Goal: Check status: Check status

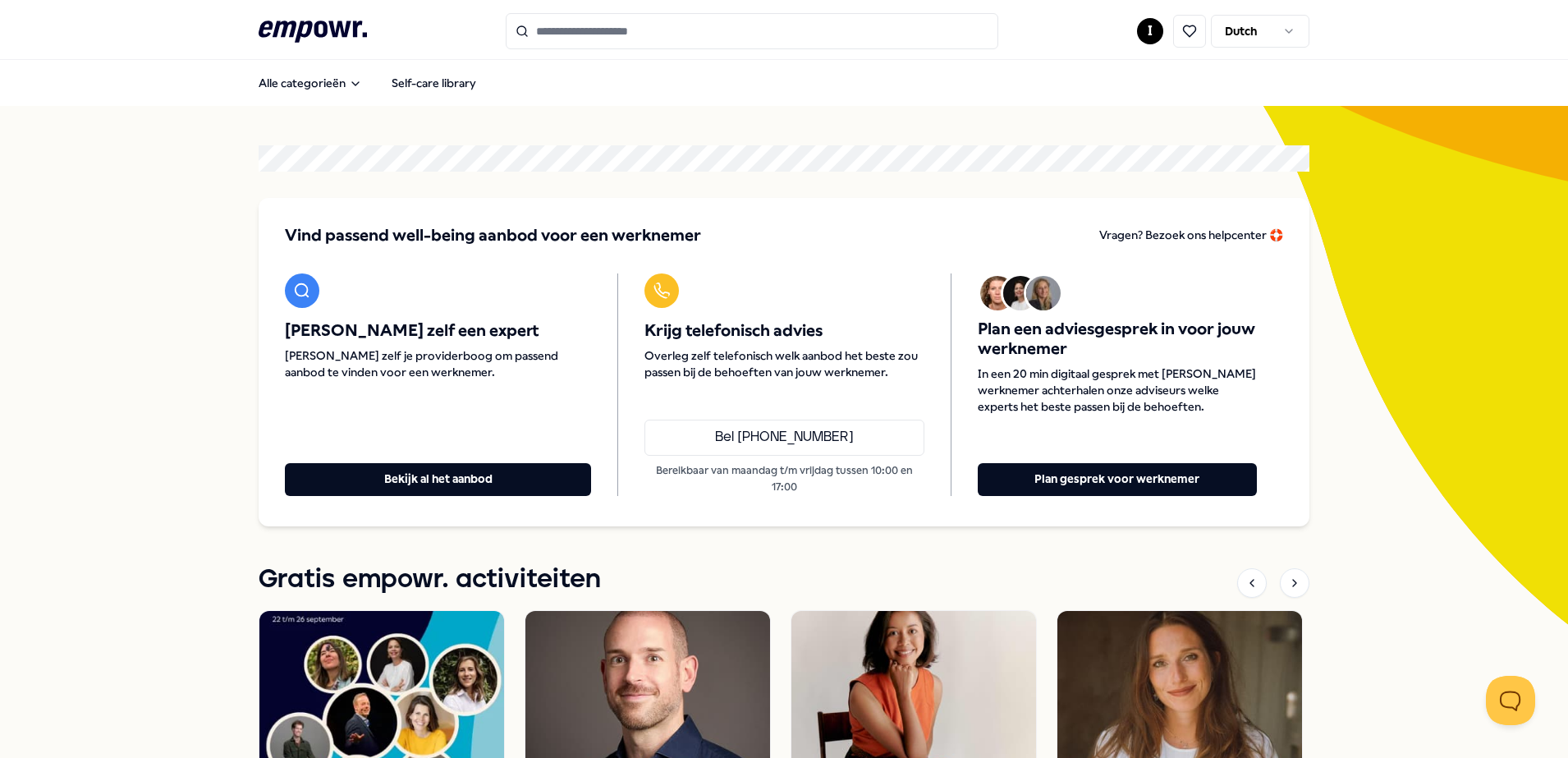
click at [608, 33] on input "Search for products, categories or subcategories" at bounding box center [752, 32] width 492 height 37
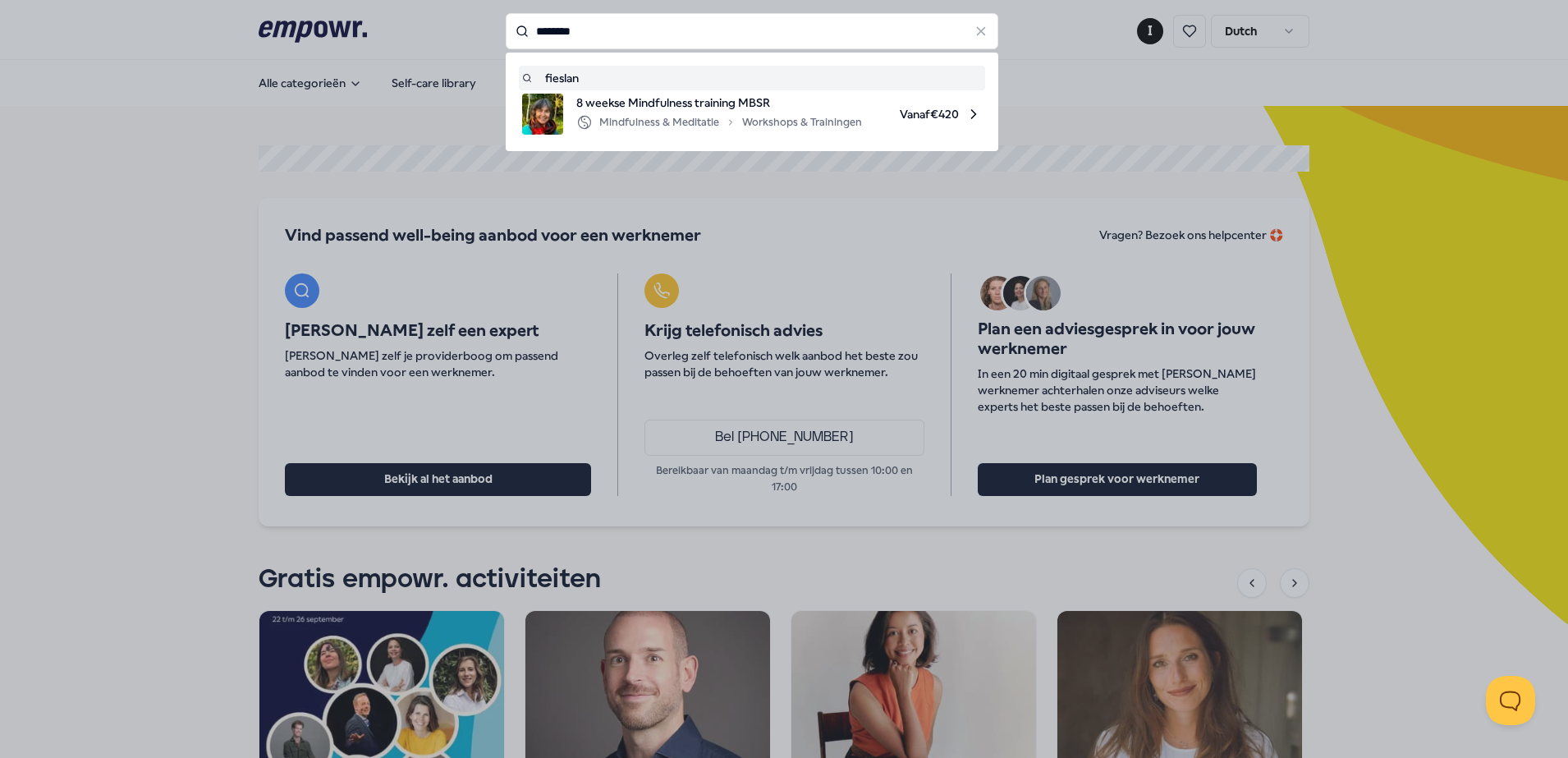
type input "********"
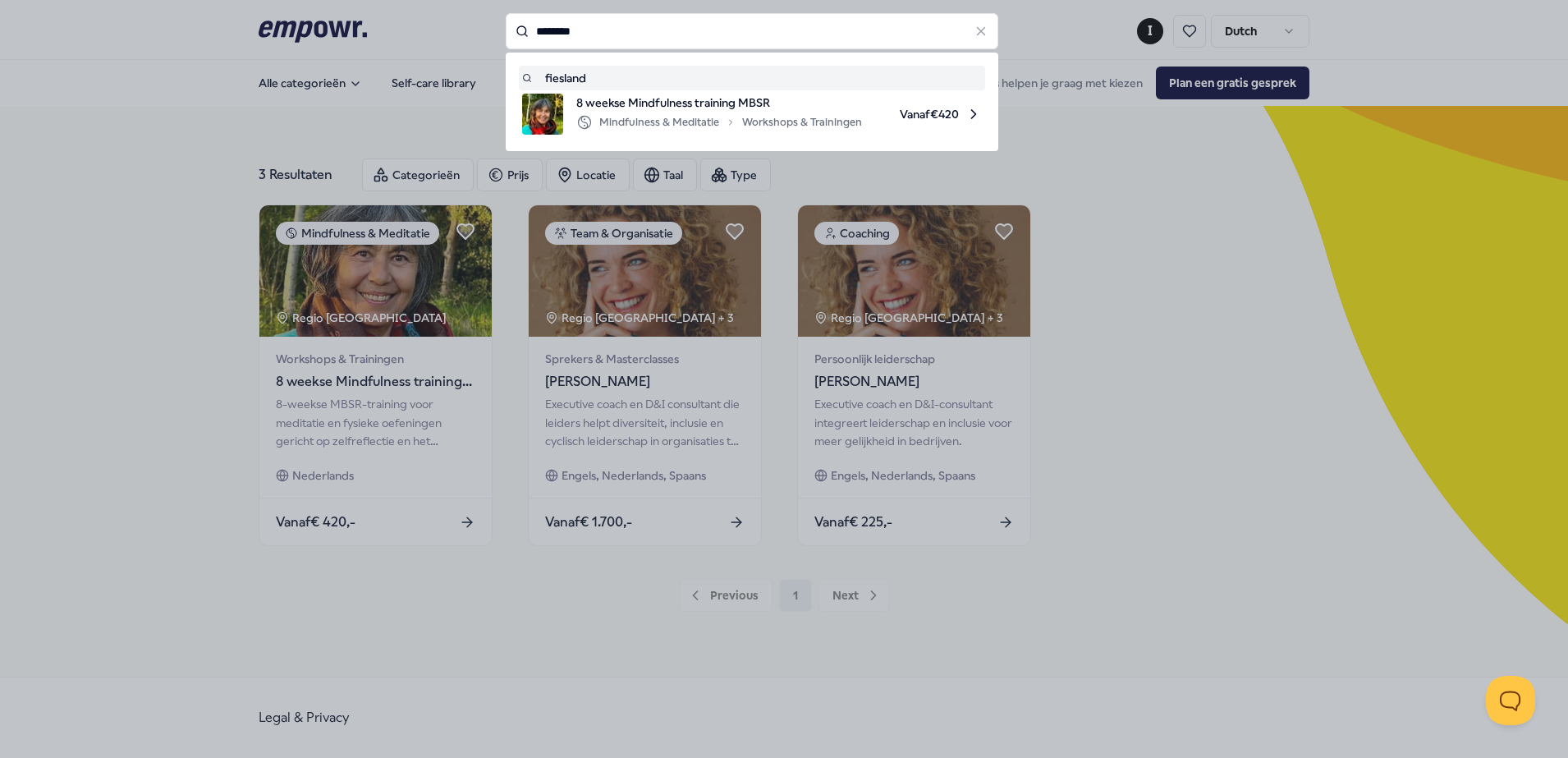
click at [539, 33] on input "********" at bounding box center [752, 32] width 492 height 37
type input "*********"
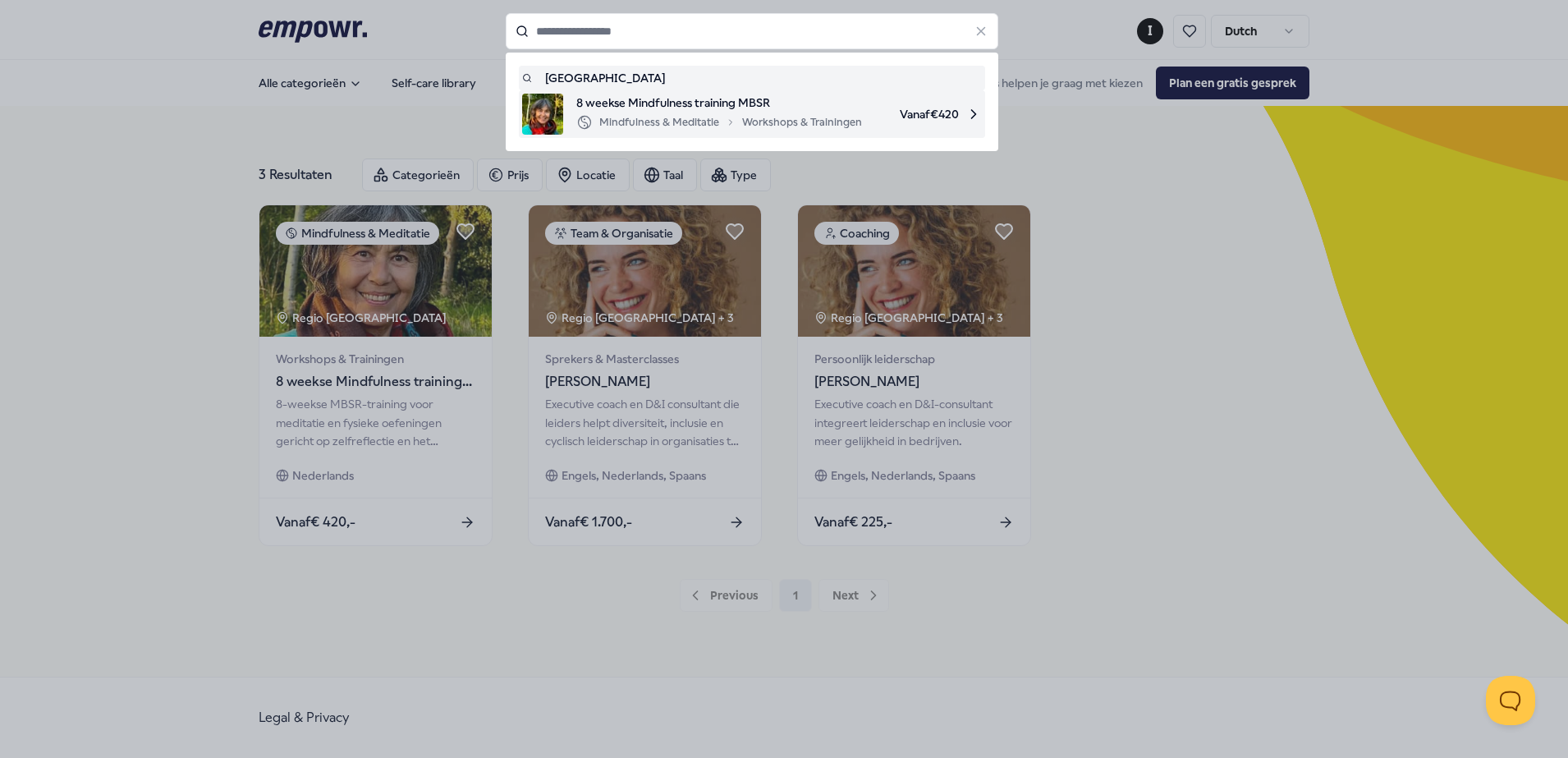
type input "*********"
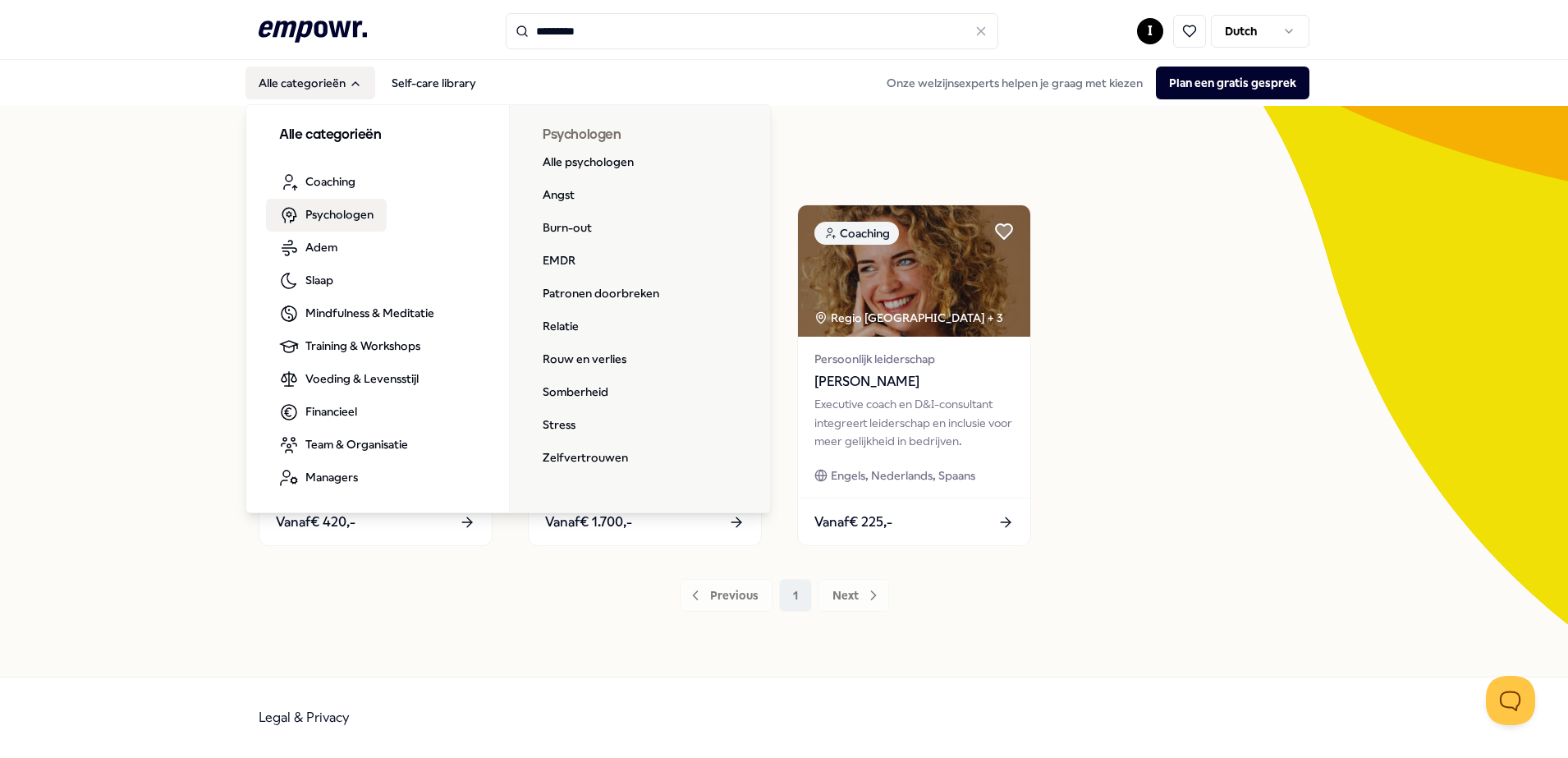
click at [342, 213] on span "Psychologen" at bounding box center [339, 214] width 68 height 18
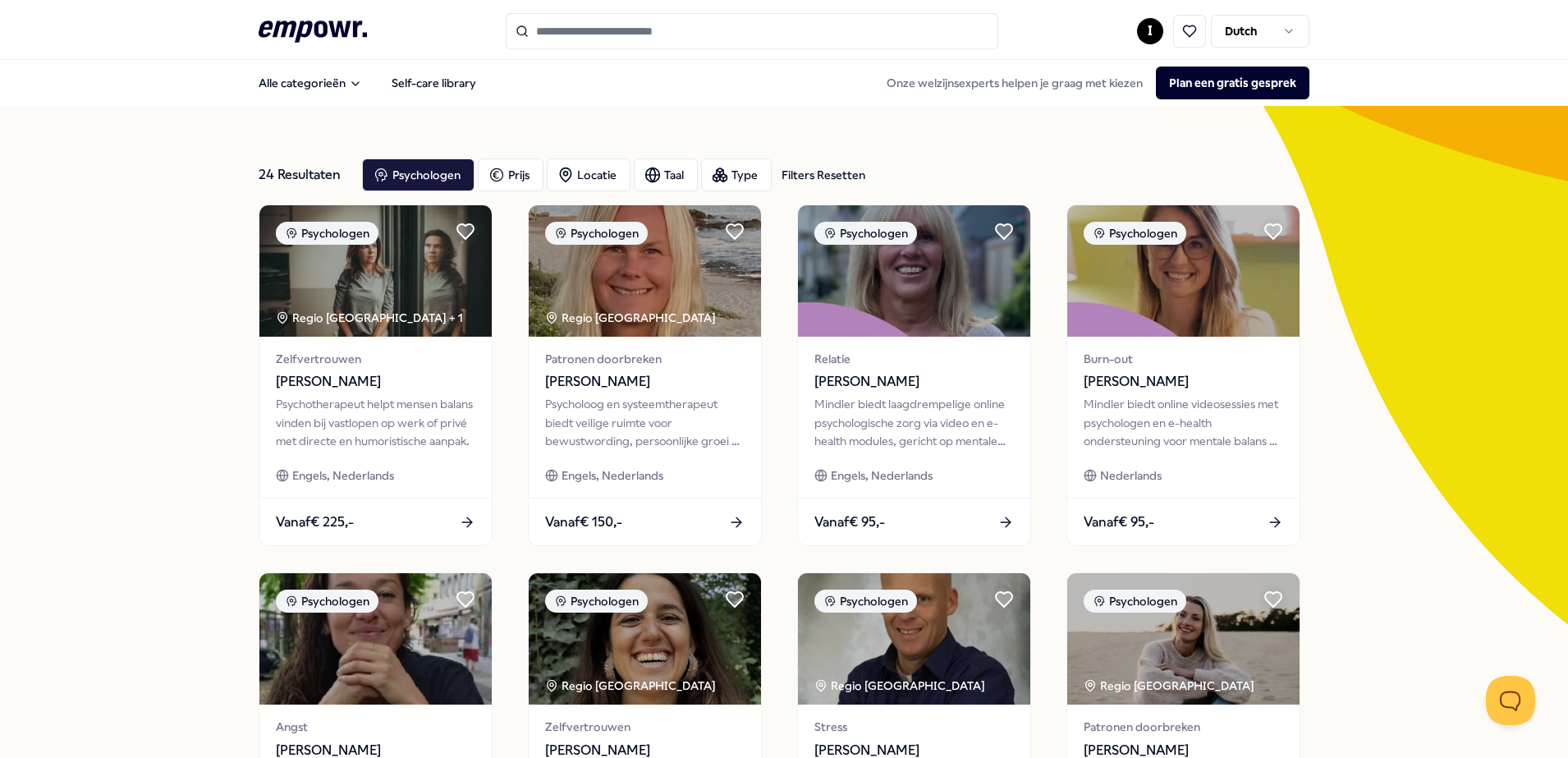
click at [976, 164] on div "Psychologen Prijs Locatie Taal Type Filters Resetten" at bounding box center [835, 175] width 947 height 33
click at [585, 179] on div "Locatie" at bounding box center [588, 175] width 84 height 33
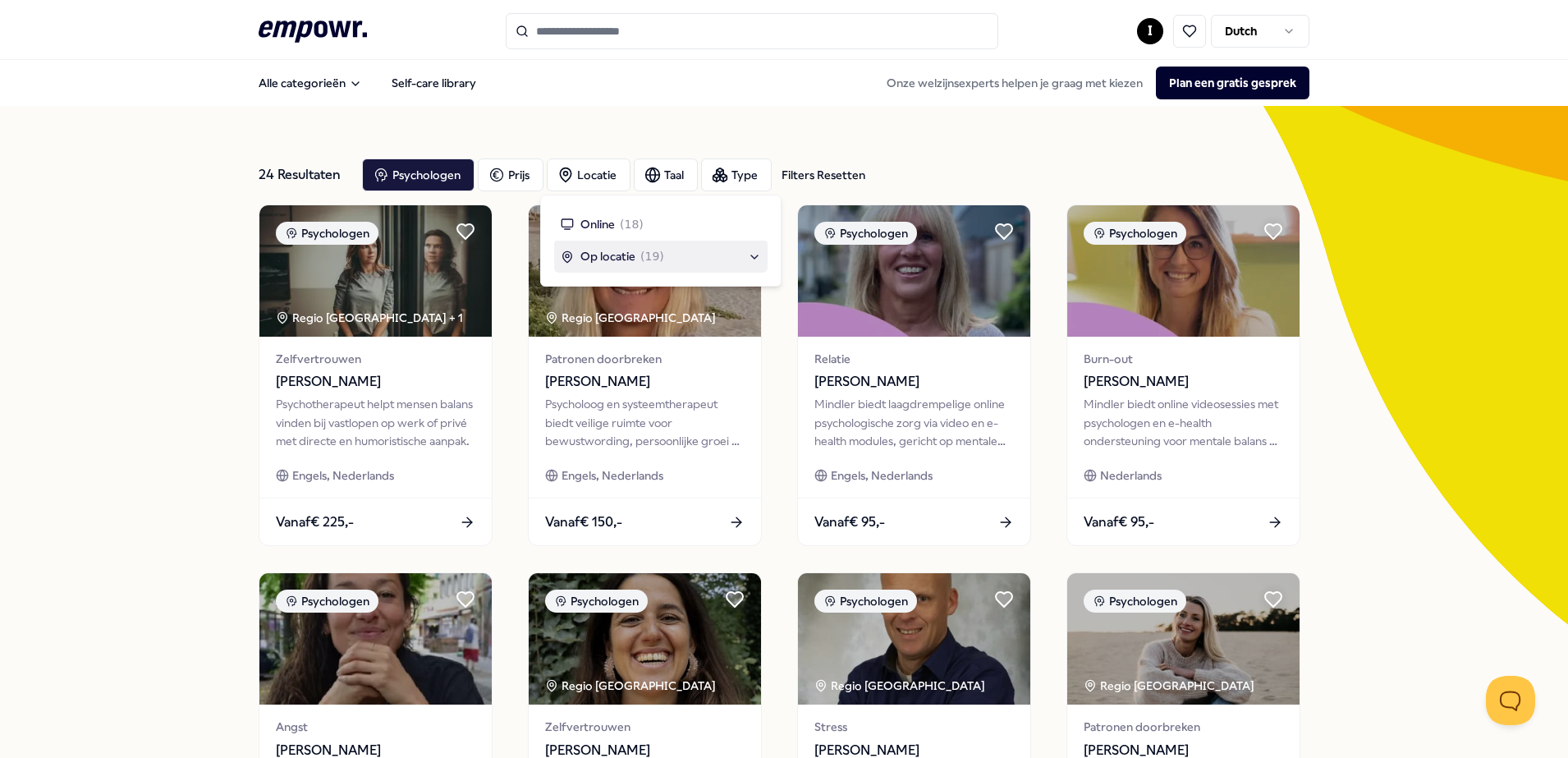
click at [592, 253] on span "Op locatie" at bounding box center [608, 256] width 55 height 18
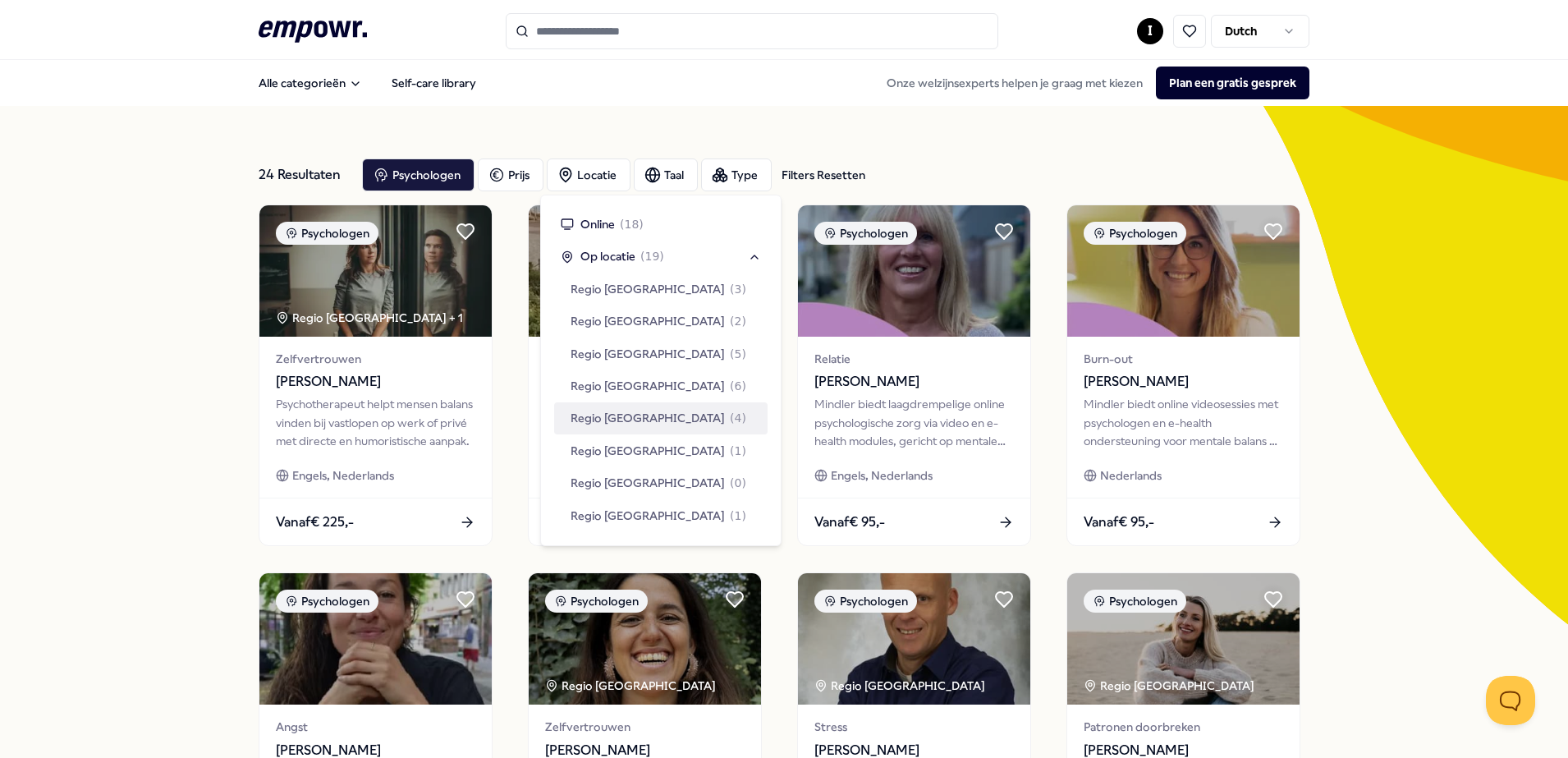
click at [607, 414] on span "Regio [GEOGRAPHIC_DATA]" at bounding box center [647, 417] width 155 height 18
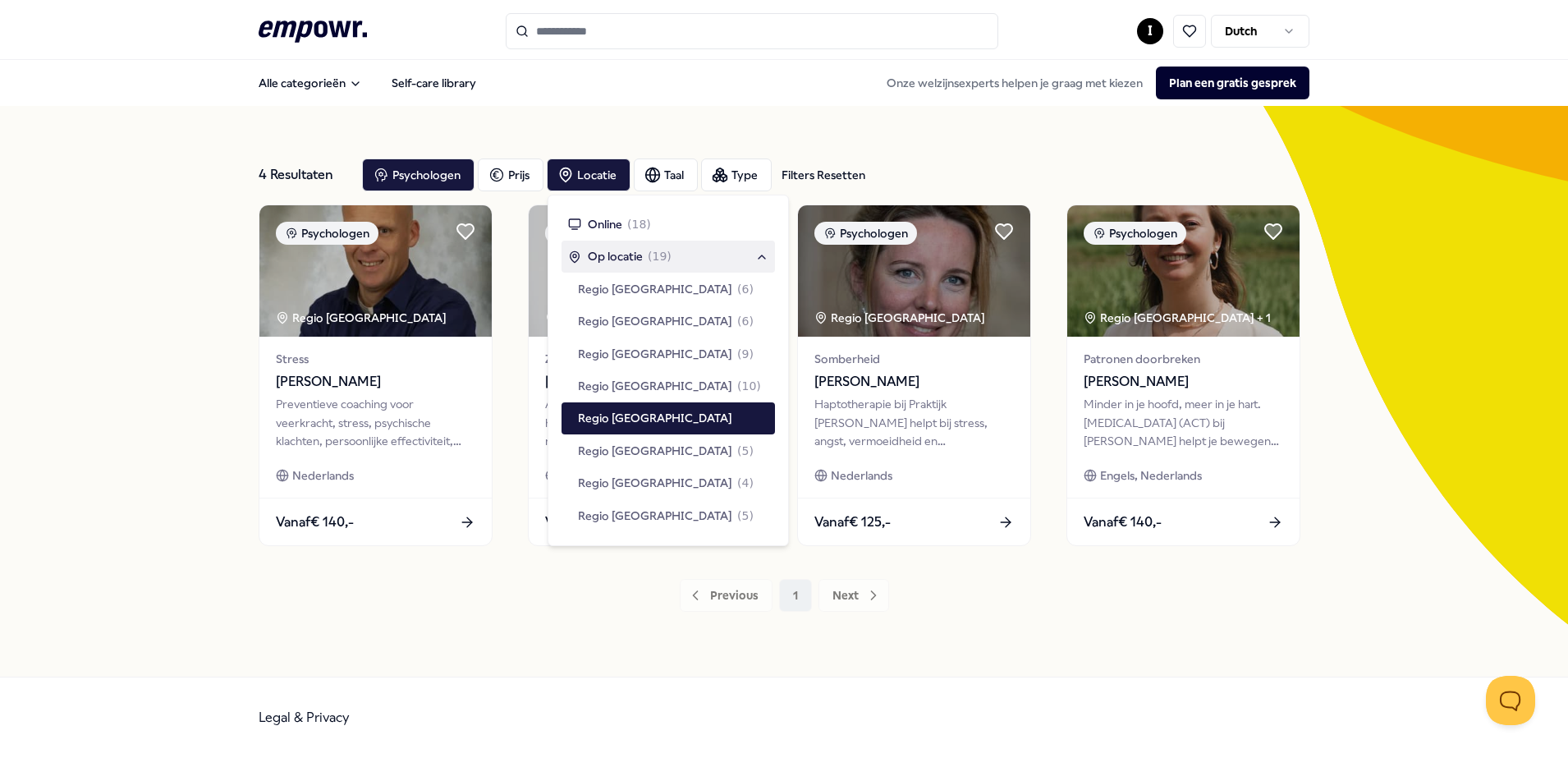
click at [498, 537] on div "Psychologen Regio Noord NL Stress [PERSON_NAME] Preventieve coaching voor veerk…" at bounding box center [784, 375] width 1051 height 341
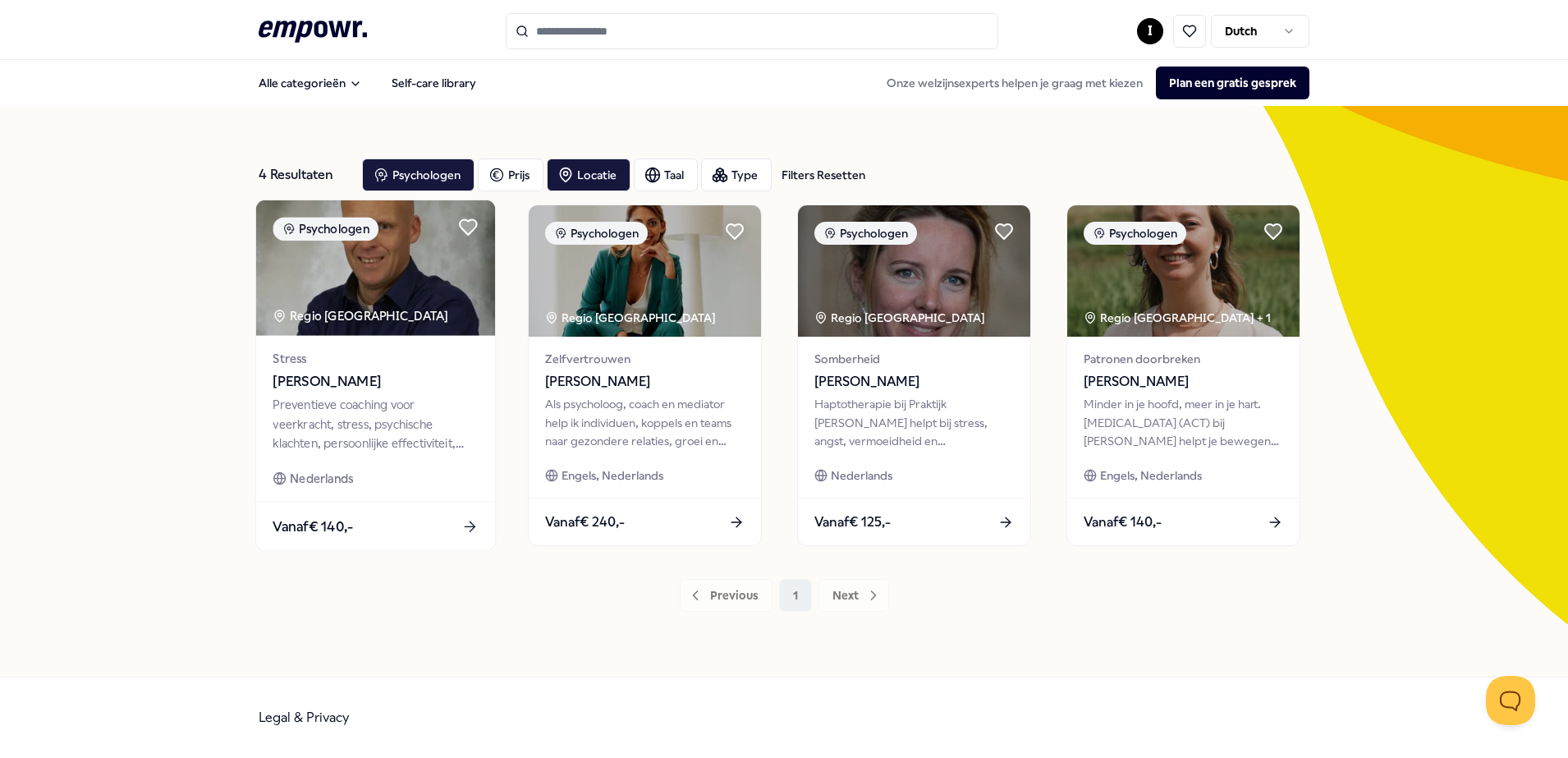
click at [388, 266] on img at bounding box center [375, 267] width 238 height 136
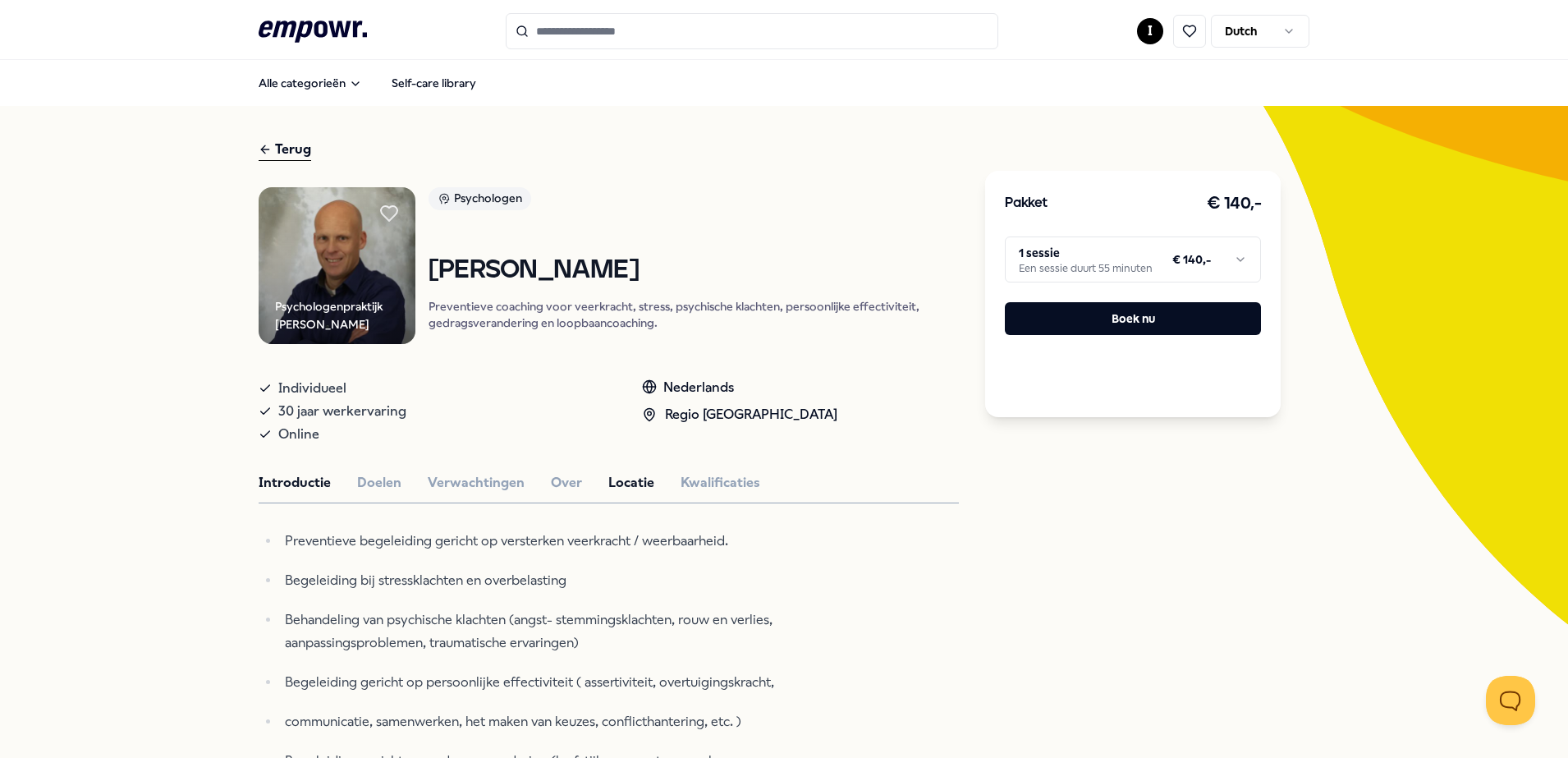
click at [627, 490] on button "Locatie" at bounding box center [632, 483] width 46 height 21
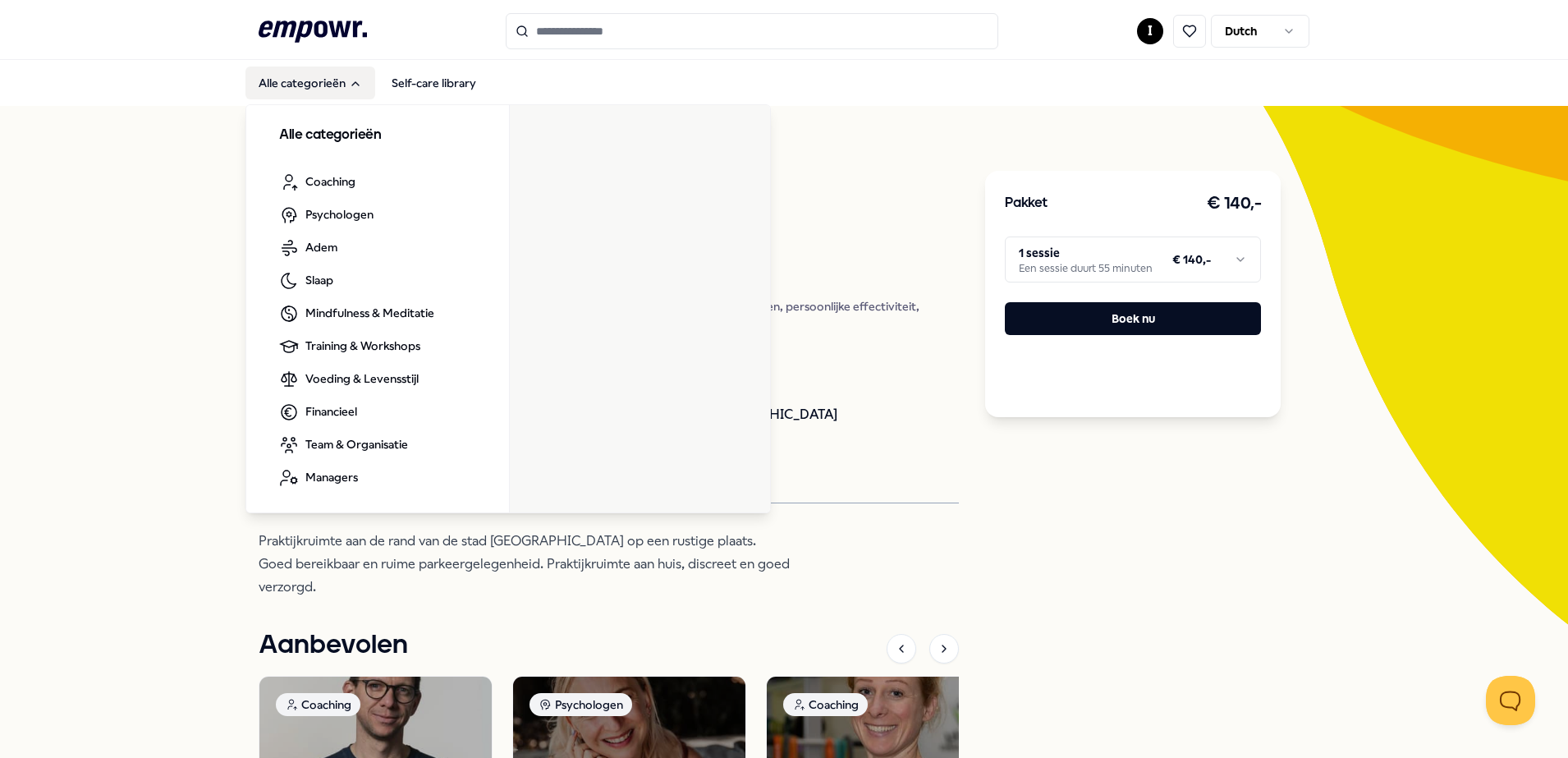
click at [127, 139] on div "Terug Psychologenpraktijk [PERSON_NAME] Psychologen [PERSON_NAME] Preventieve c…" at bounding box center [784, 587] width 1568 height 962
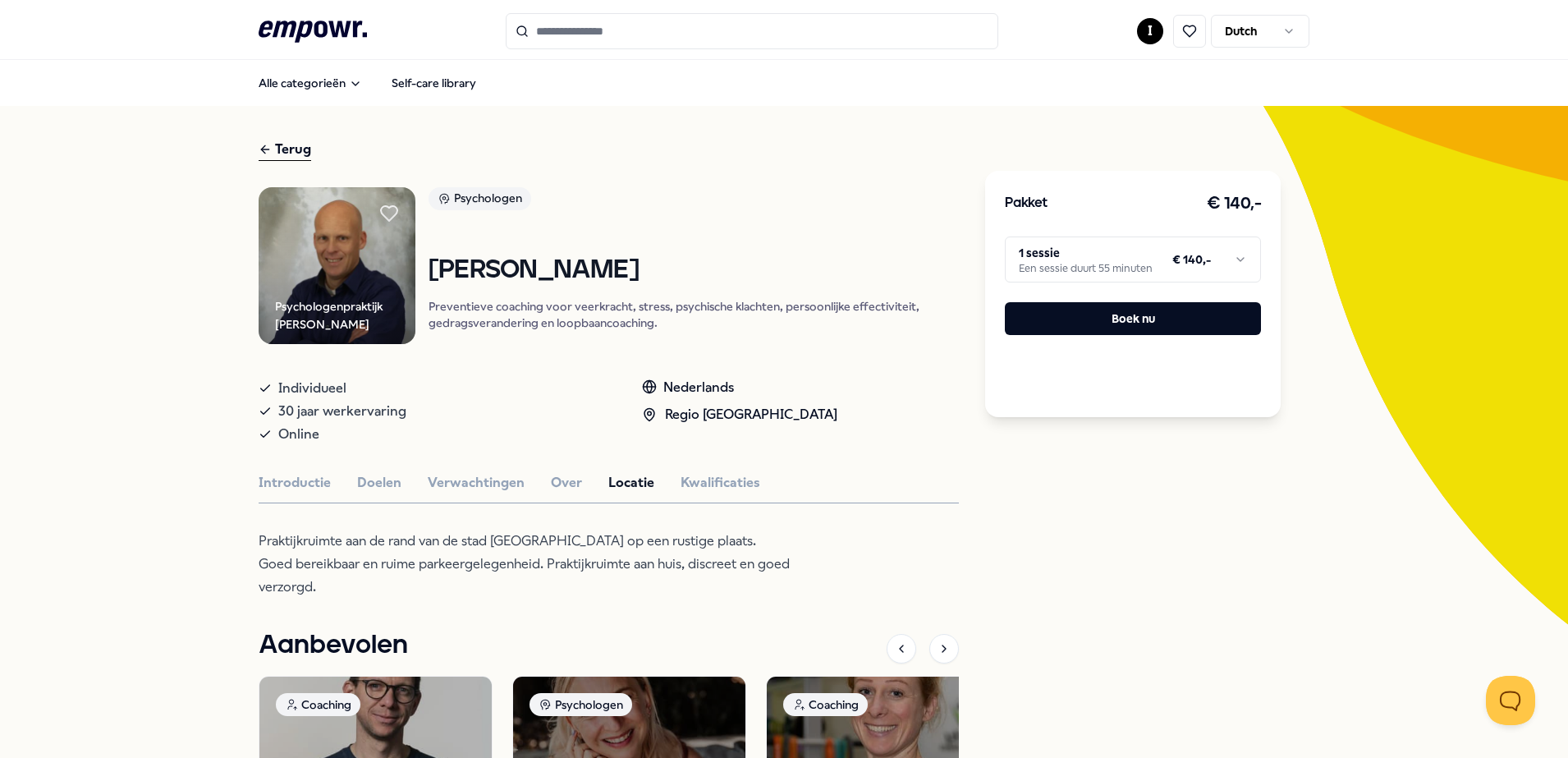
click at [269, 151] on div "Terug" at bounding box center [285, 149] width 53 height 22
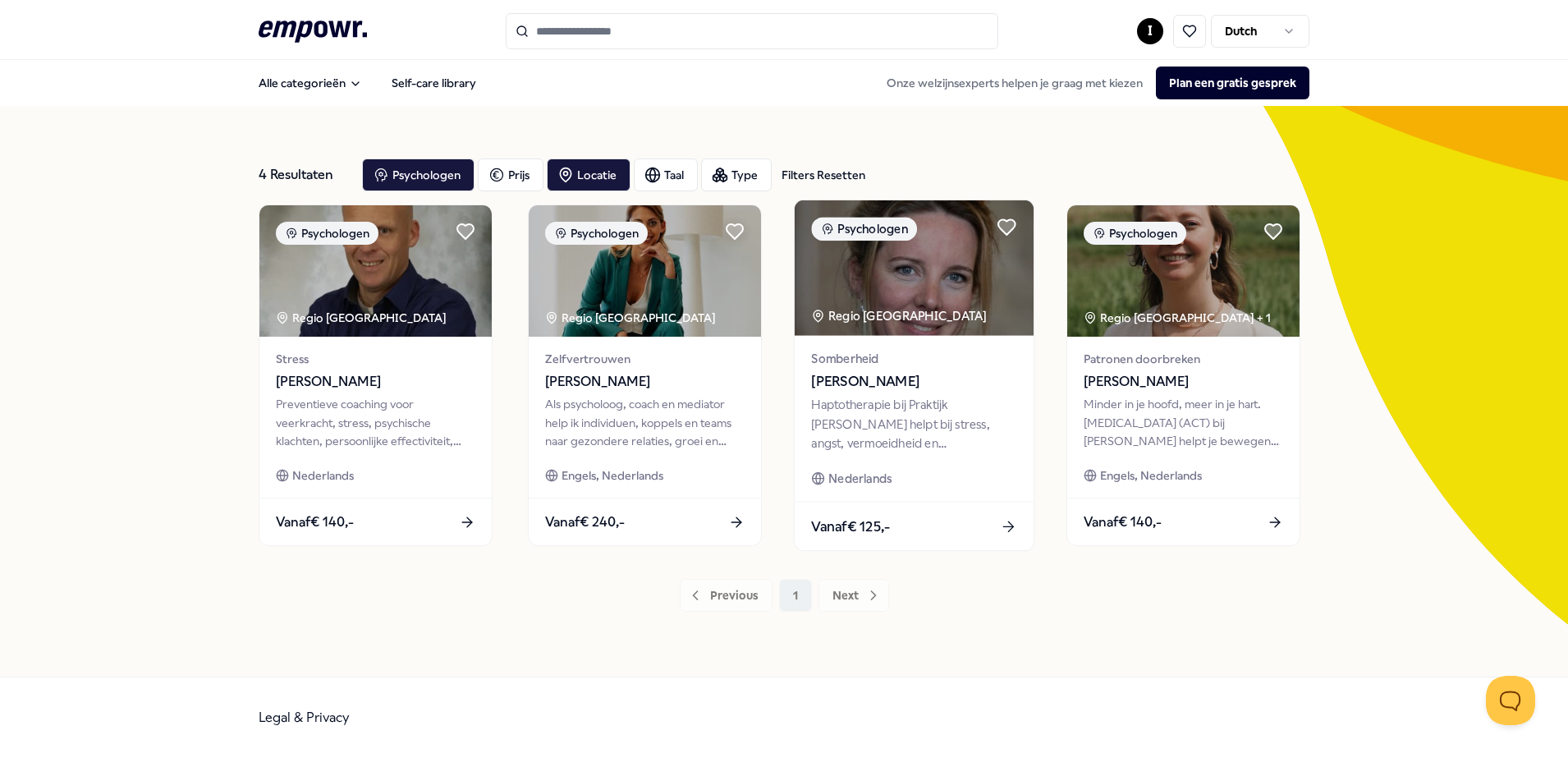
click at [935, 273] on img at bounding box center [914, 267] width 238 height 136
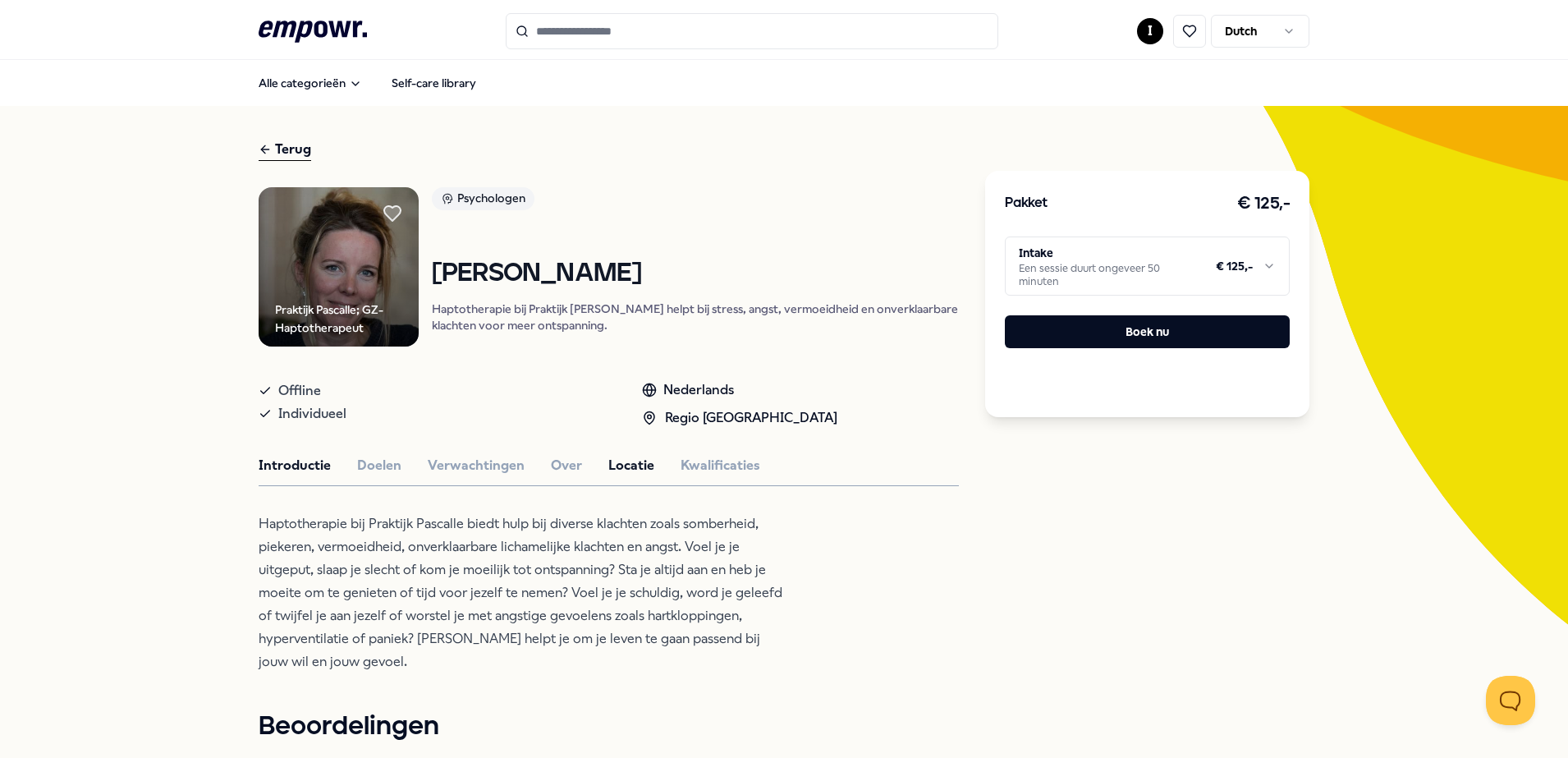
click at [610, 471] on button "Locatie" at bounding box center [632, 466] width 46 height 21
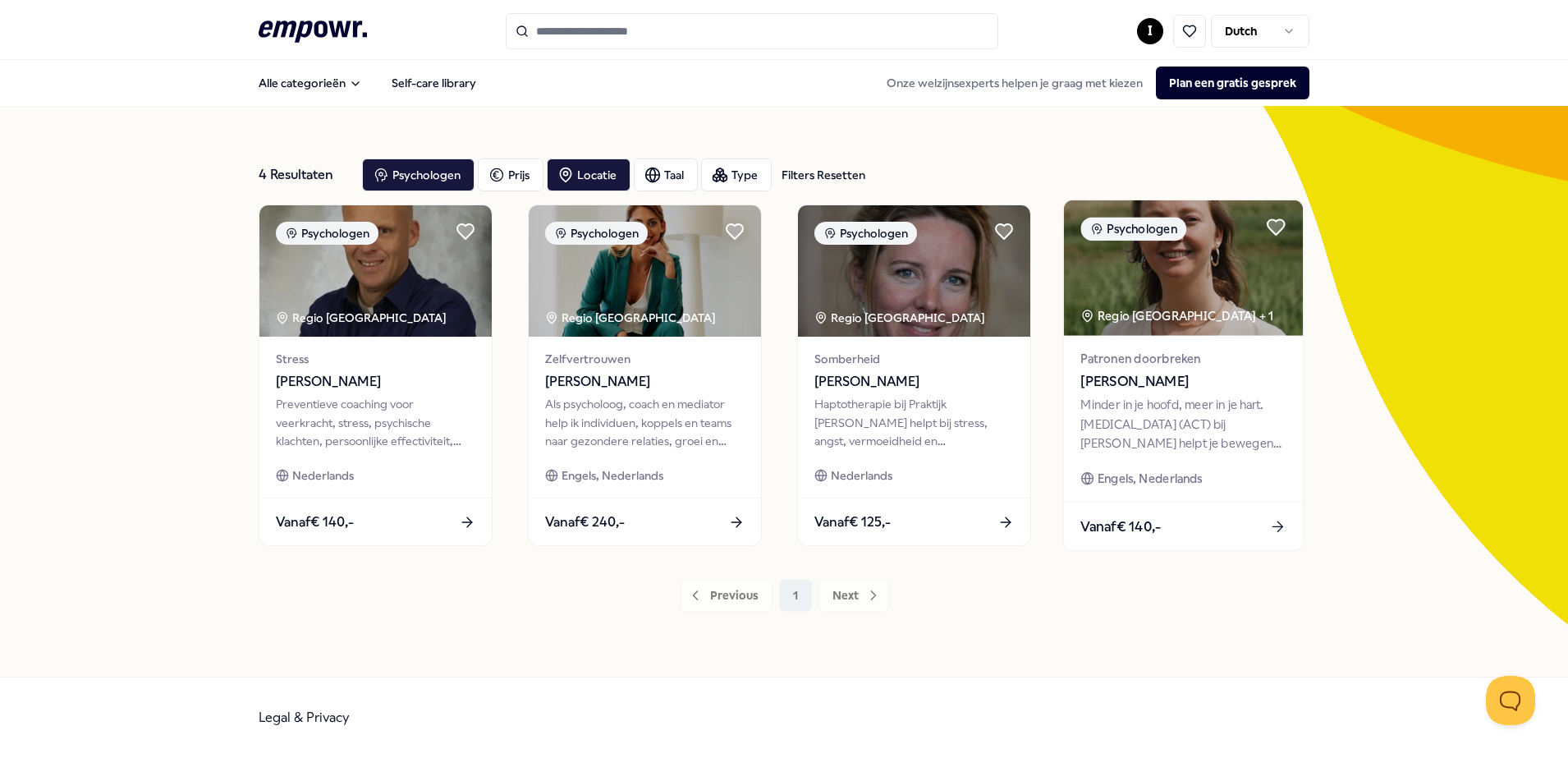
click at [1174, 253] on img at bounding box center [1183, 267] width 238 height 136
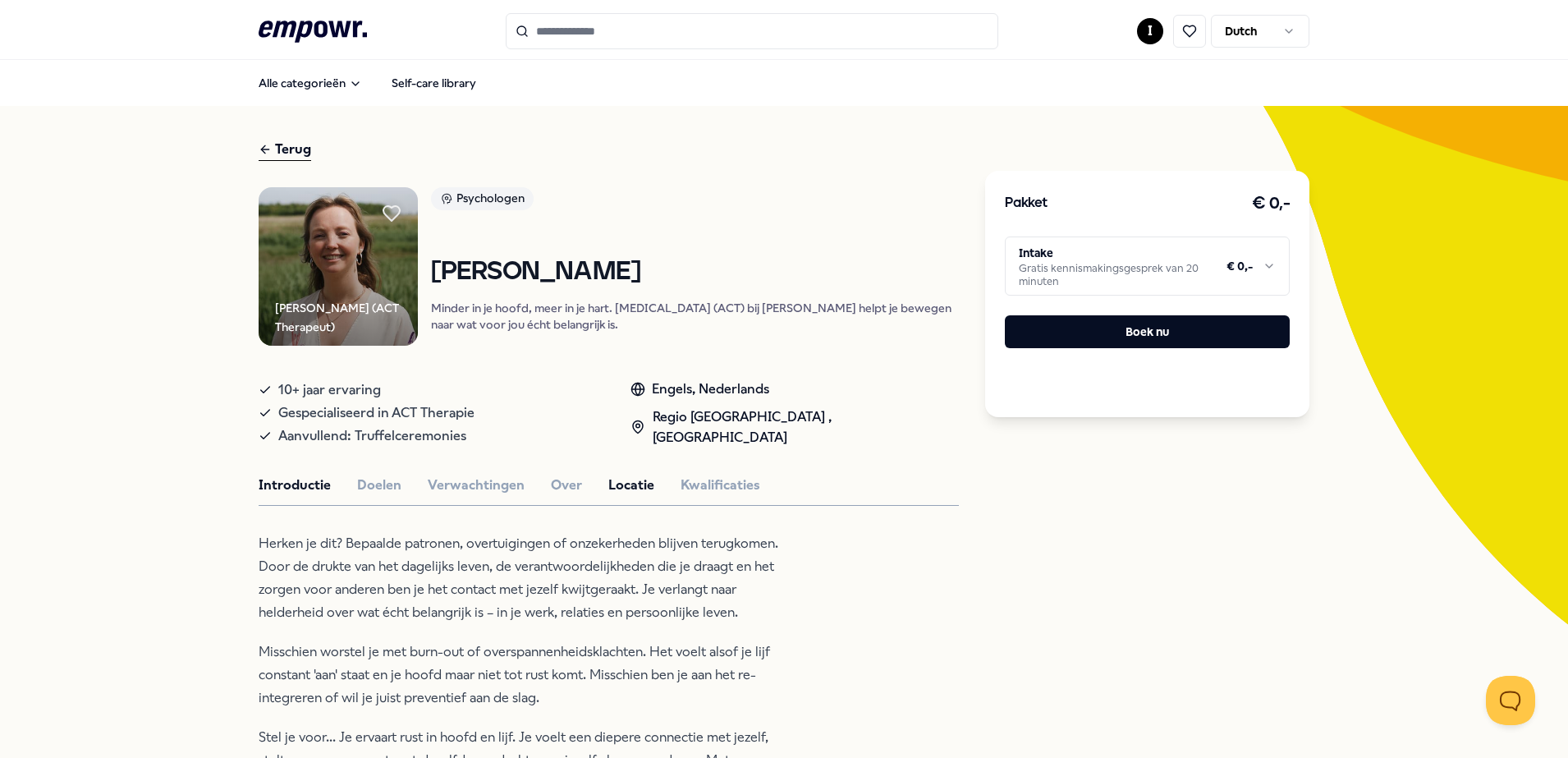
click at [615, 483] on button "Locatie" at bounding box center [632, 486] width 46 height 21
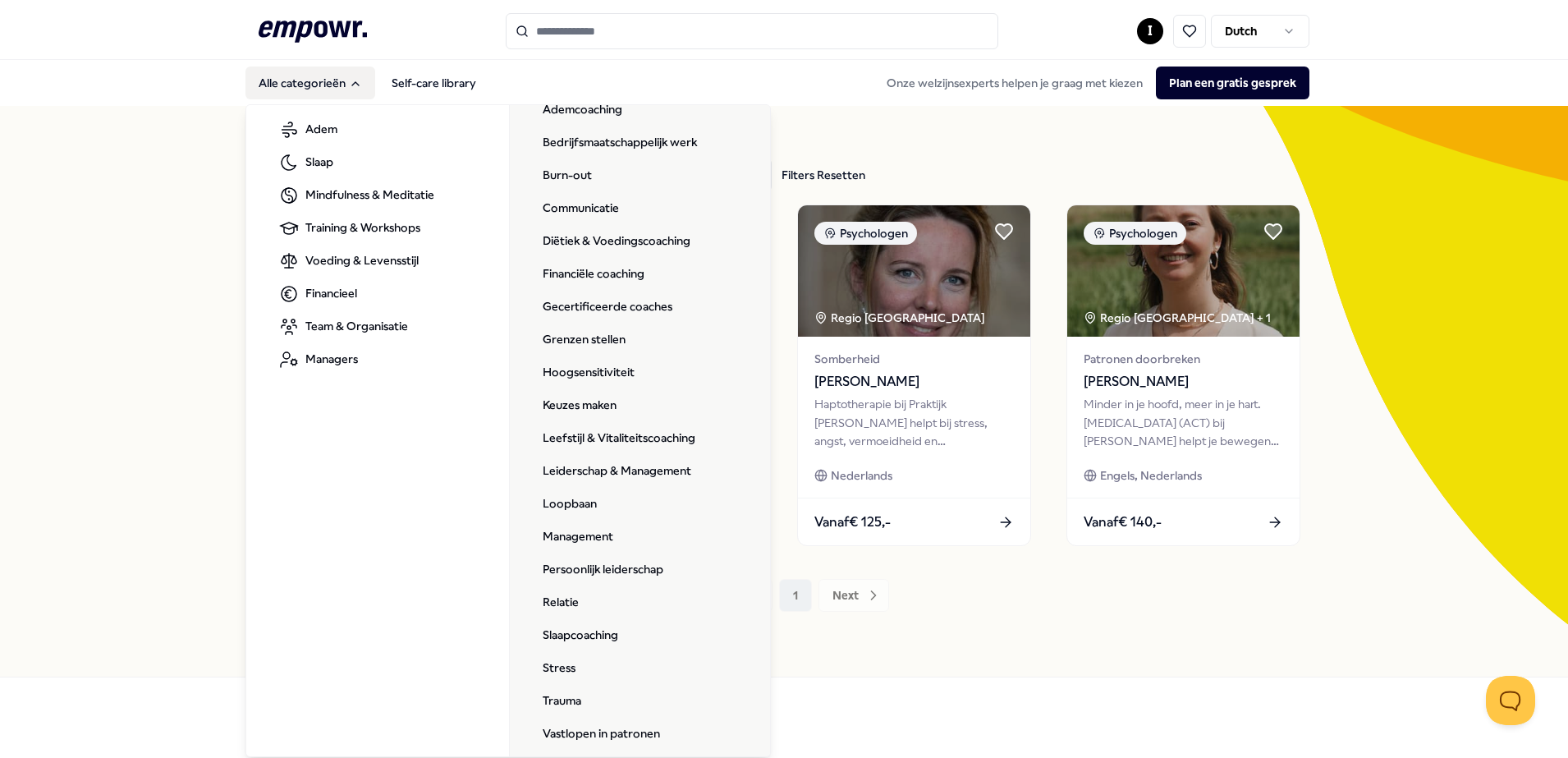
scroll to position [196, 0]
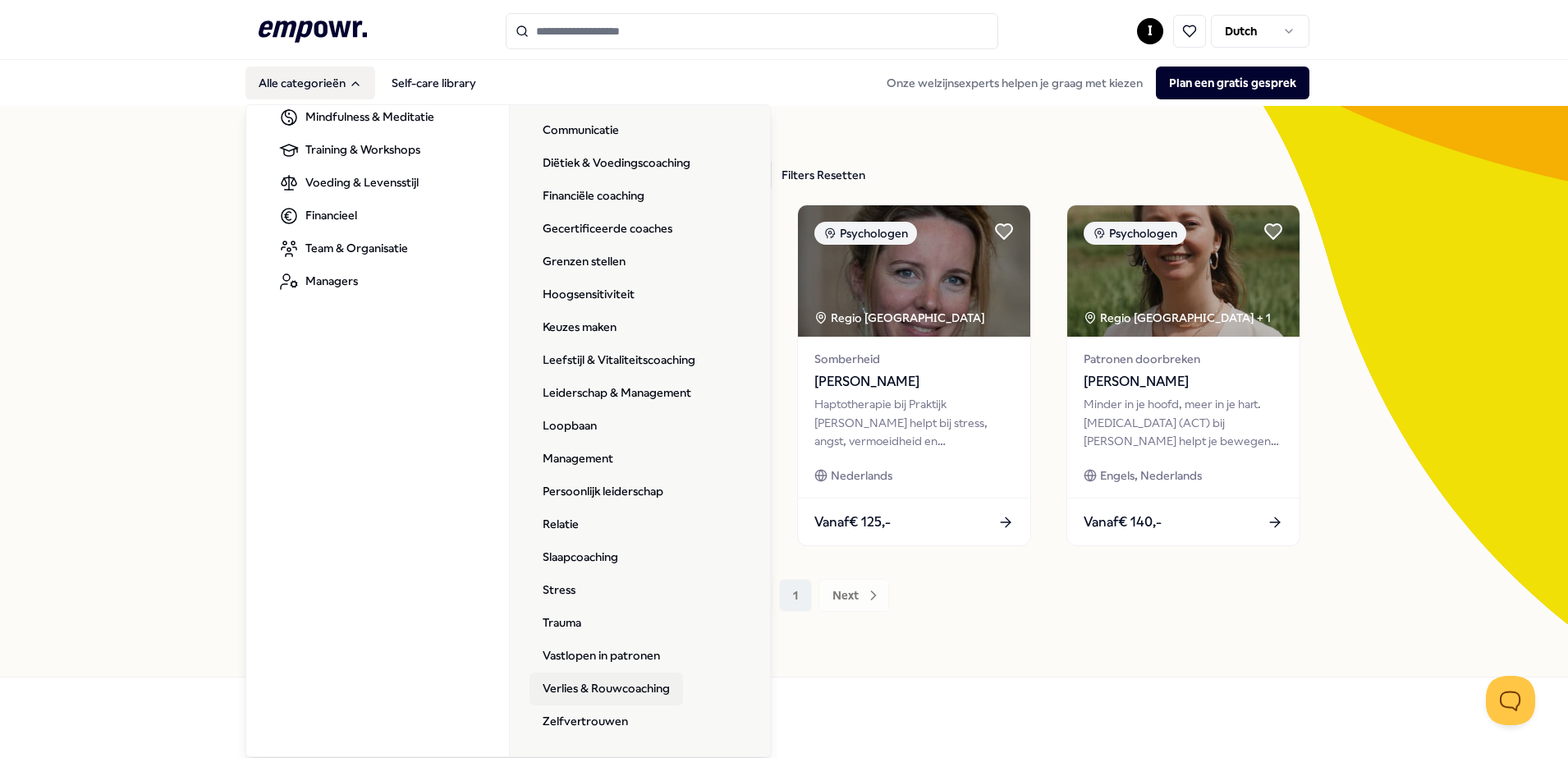
click at [582, 689] on link "Verlies & Rouwcoaching" at bounding box center [607, 689] width 154 height 33
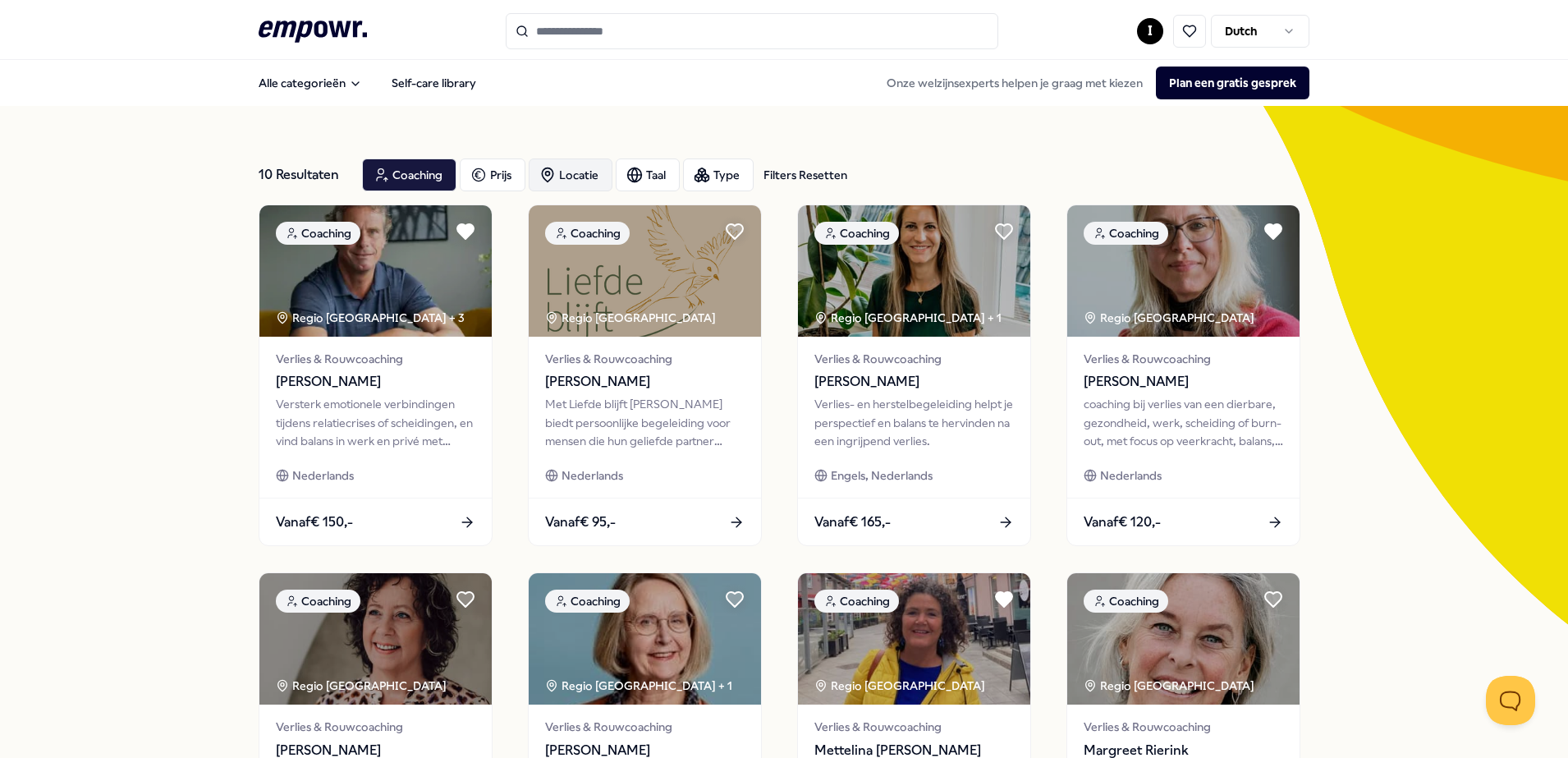
click at [539, 170] on icon "button" at bounding box center [547, 174] width 16 height 16
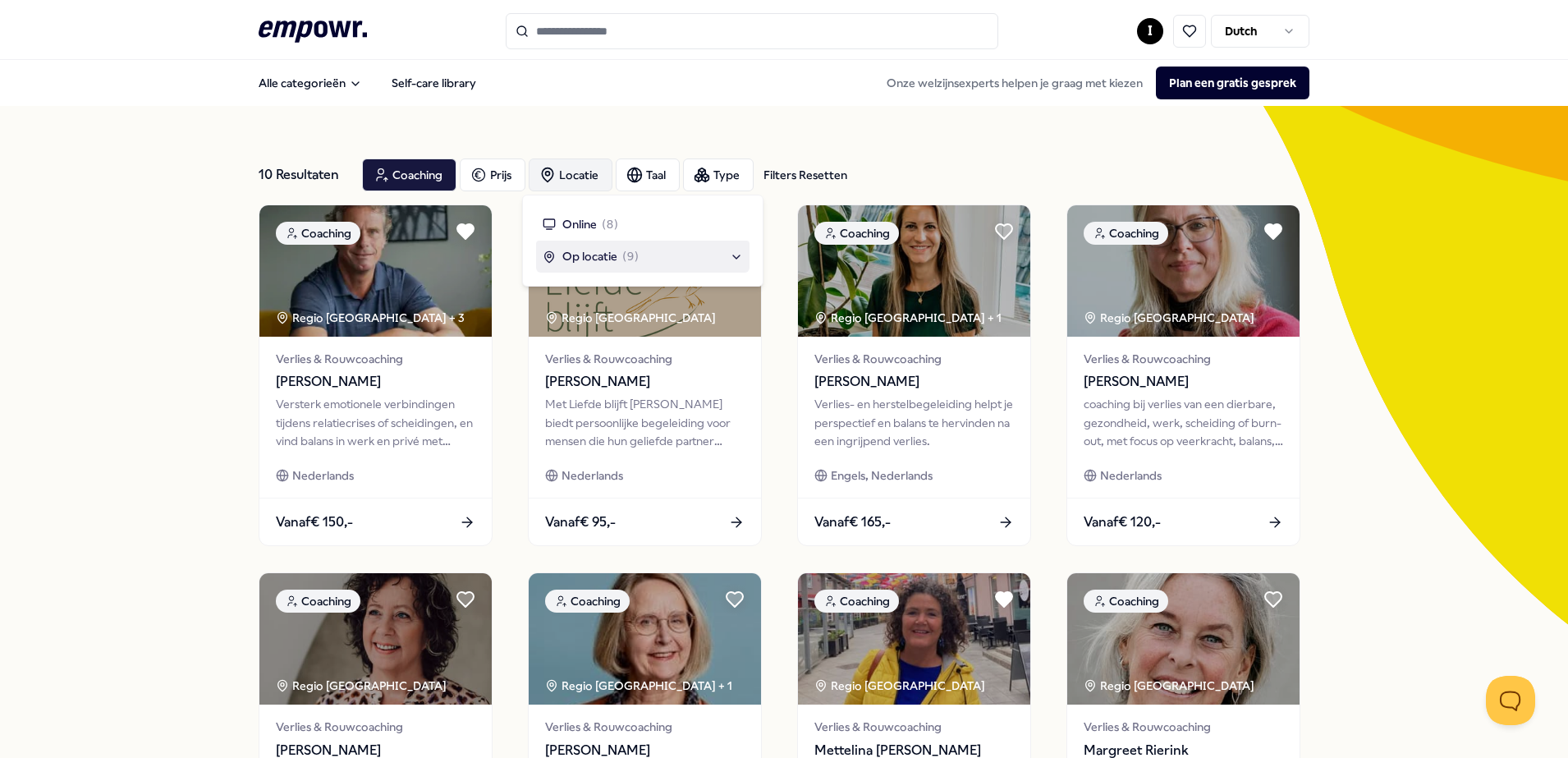
click at [576, 258] on span "Op locatie" at bounding box center [589, 256] width 55 height 18
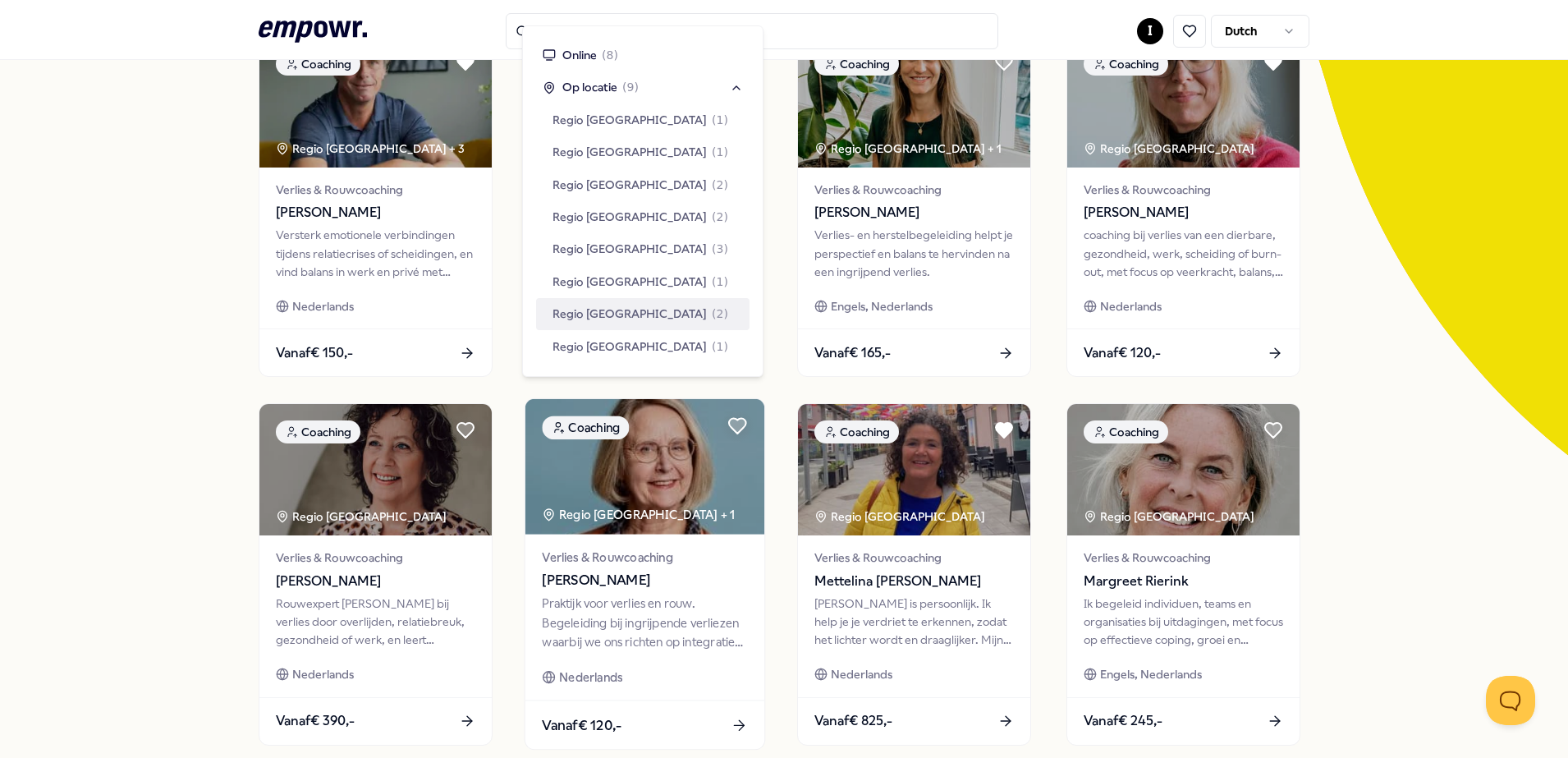
scroll to position [205, 0]
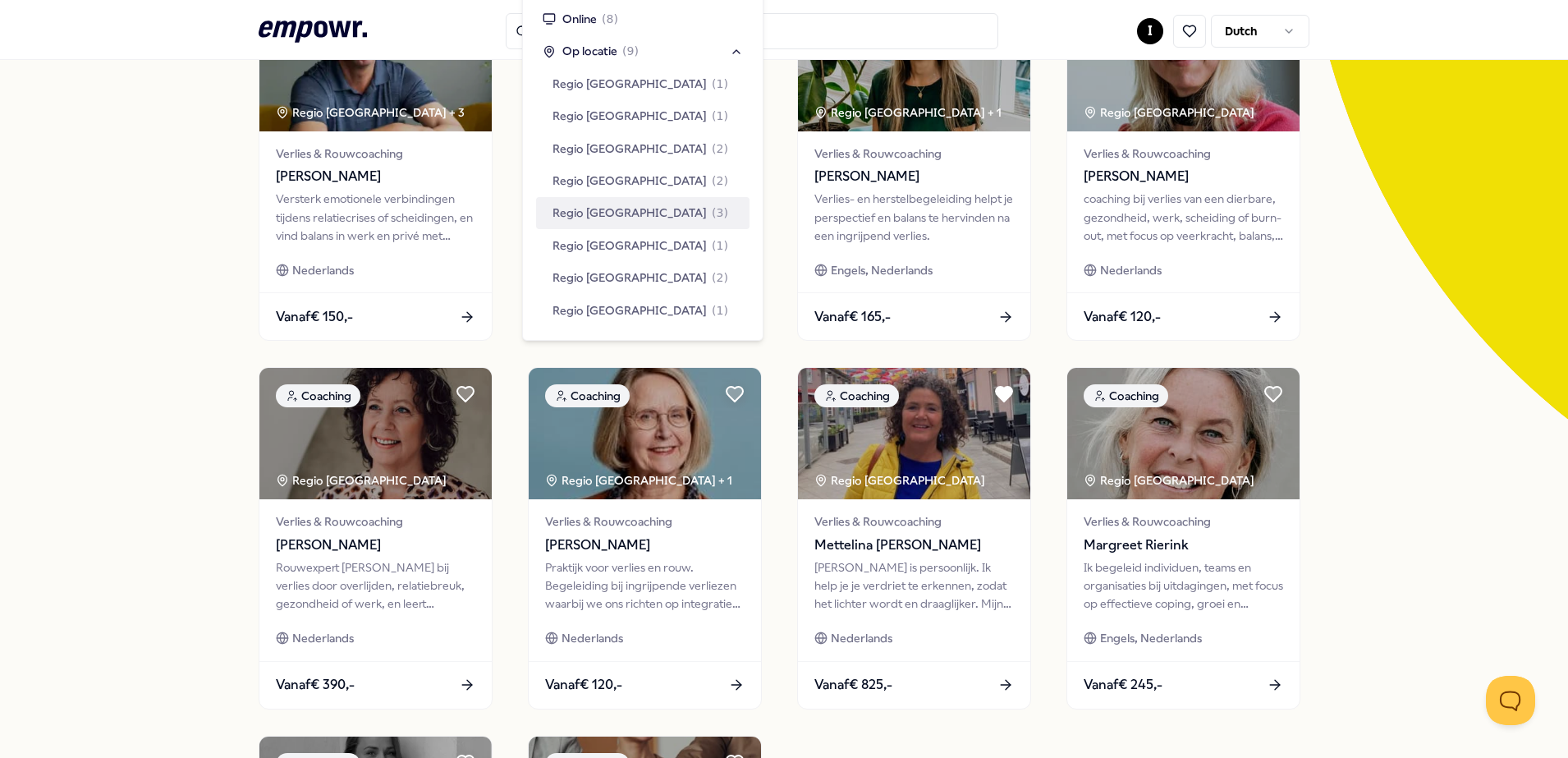
click at [610, 211] on span "Regio [GEOGRAPHIC_DATA]" at bounding box center [630, 213] width 155 height 18
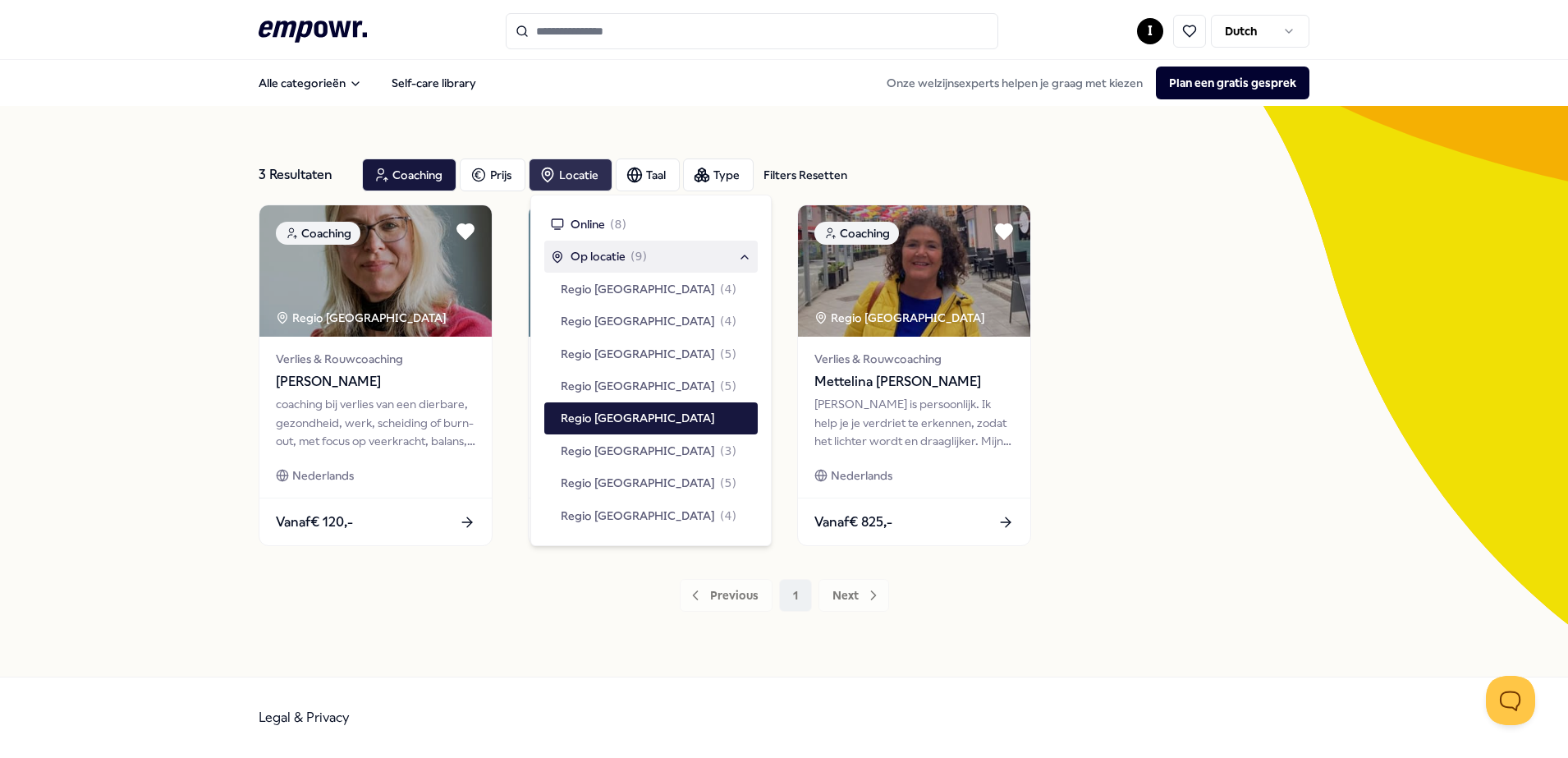
click at [155, 329] on div "3 Resultaten Filters Resetten Coaching Prijs Locatie Taal Type Filters Resetten…" at bounding box center [784, 391] width 1568 height 570
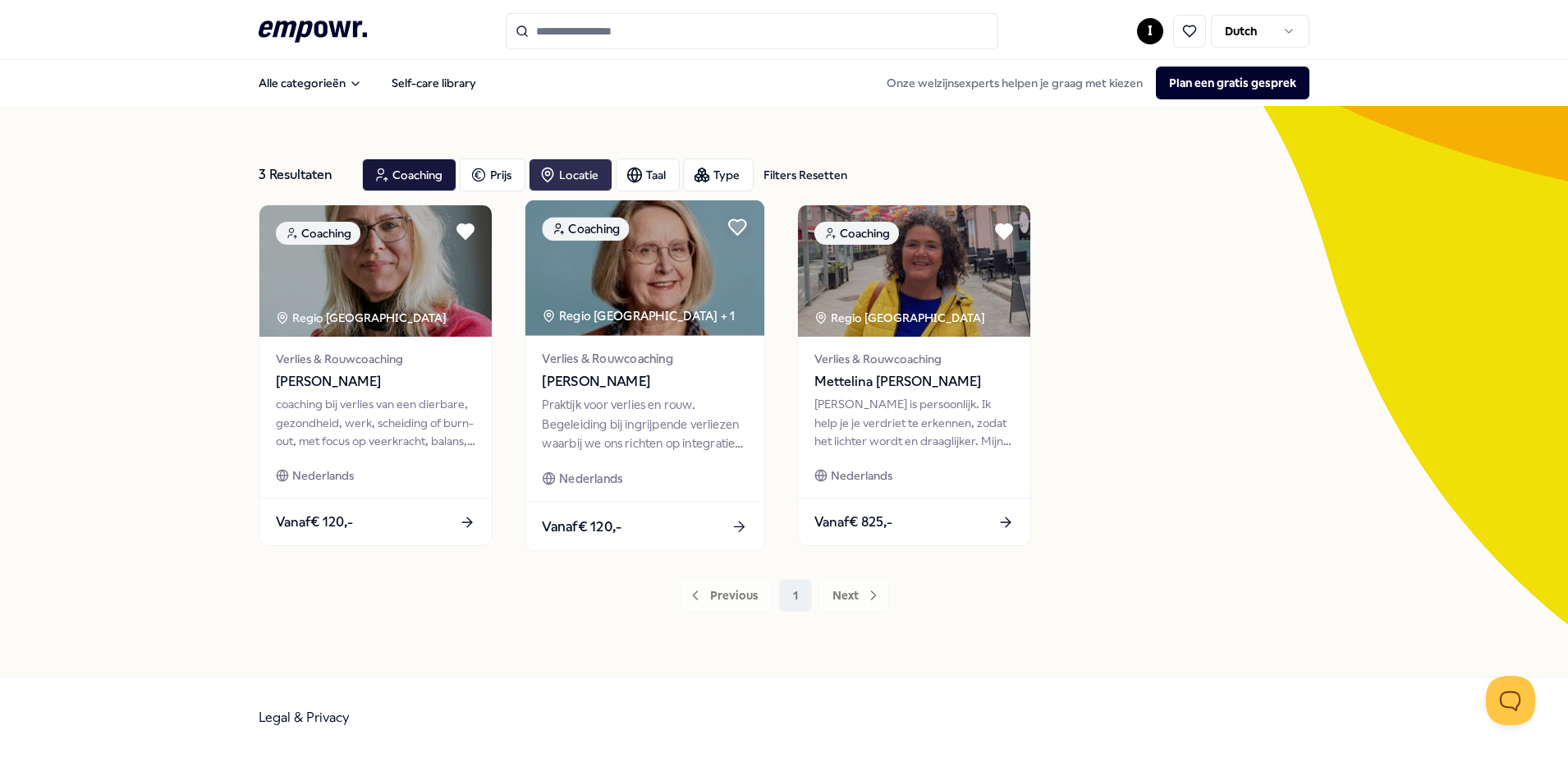
click at [668, 267] on img at bounding box center [645, 267] width 238 height 136
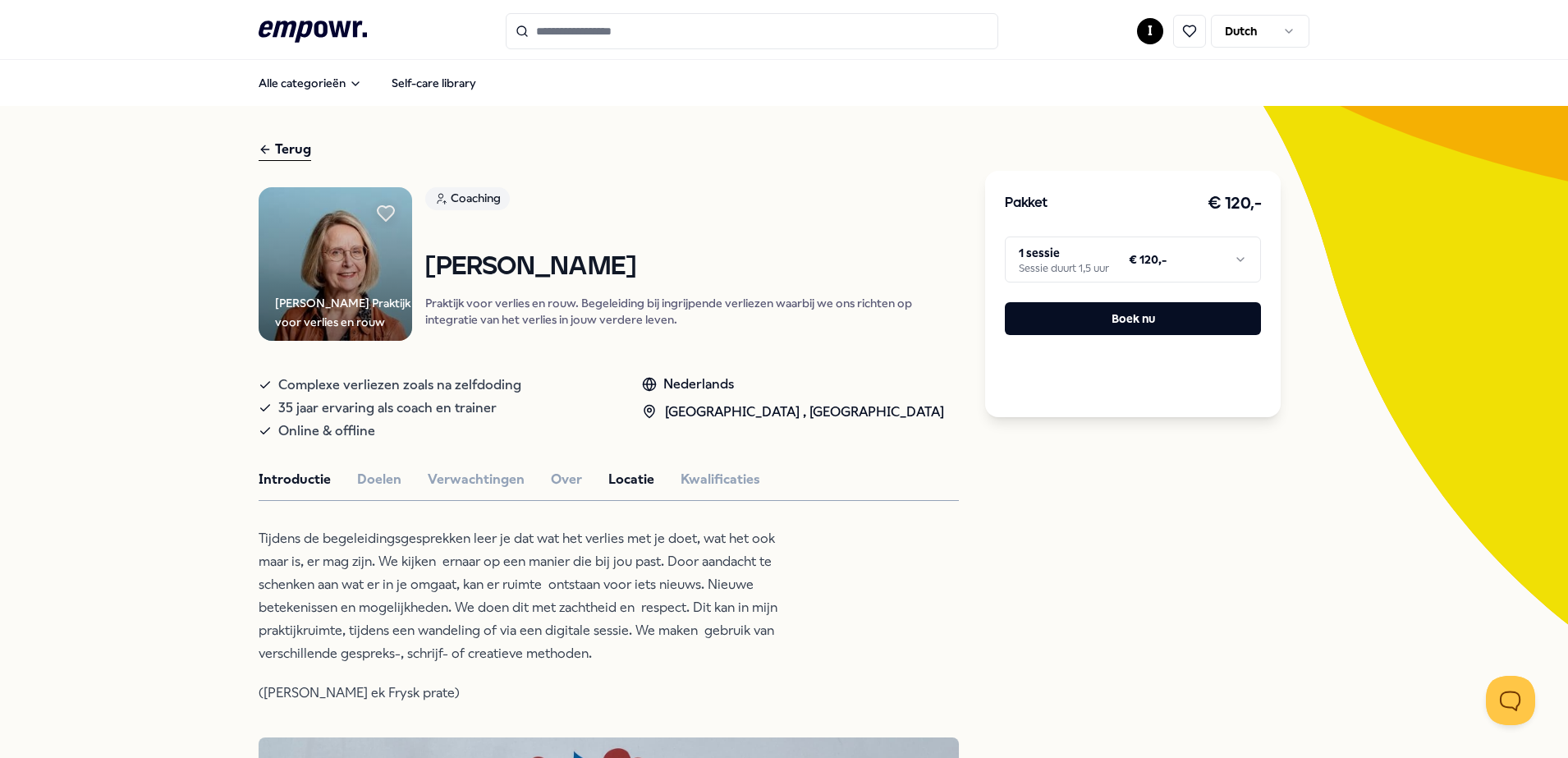
click at [611, 475] on button "Locatie" at bounding box center [632, 480] width 46 height 21
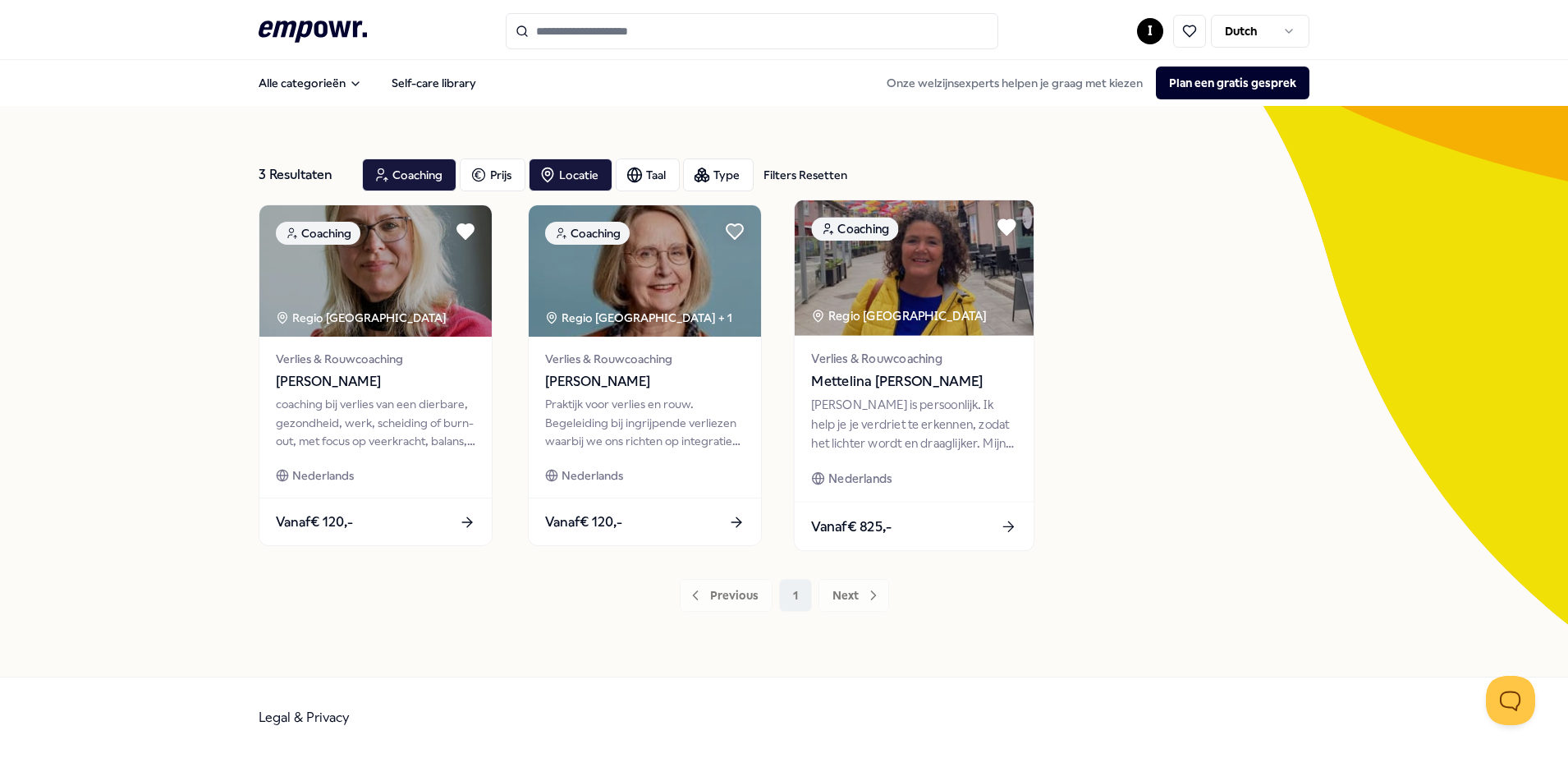
click at [913, 276] on img at bounding box center [914, 267] width 238 height 136
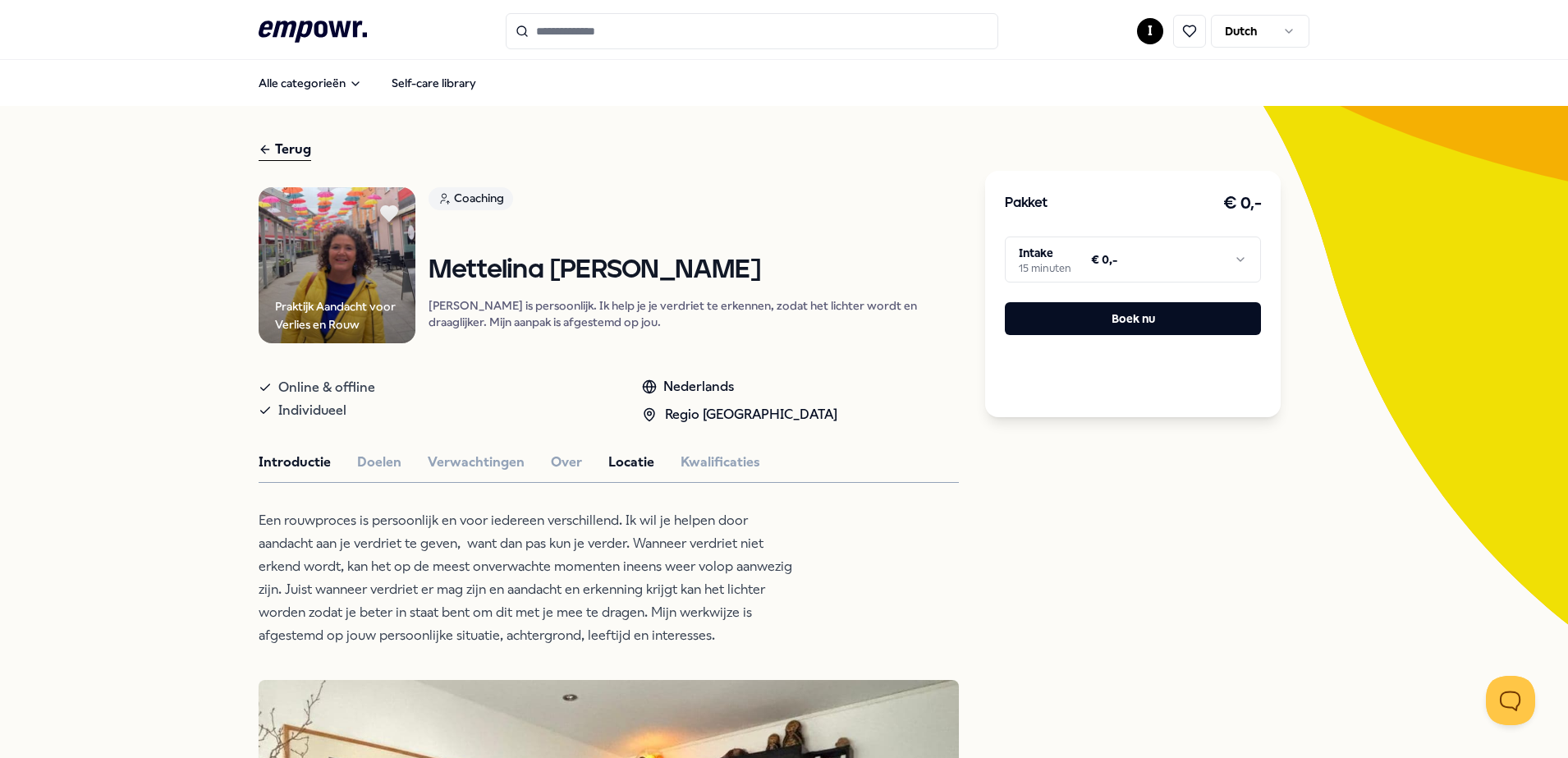
click at [615, 473] on button "Locatie" at bounding box center [632, 463] width 46 height 21
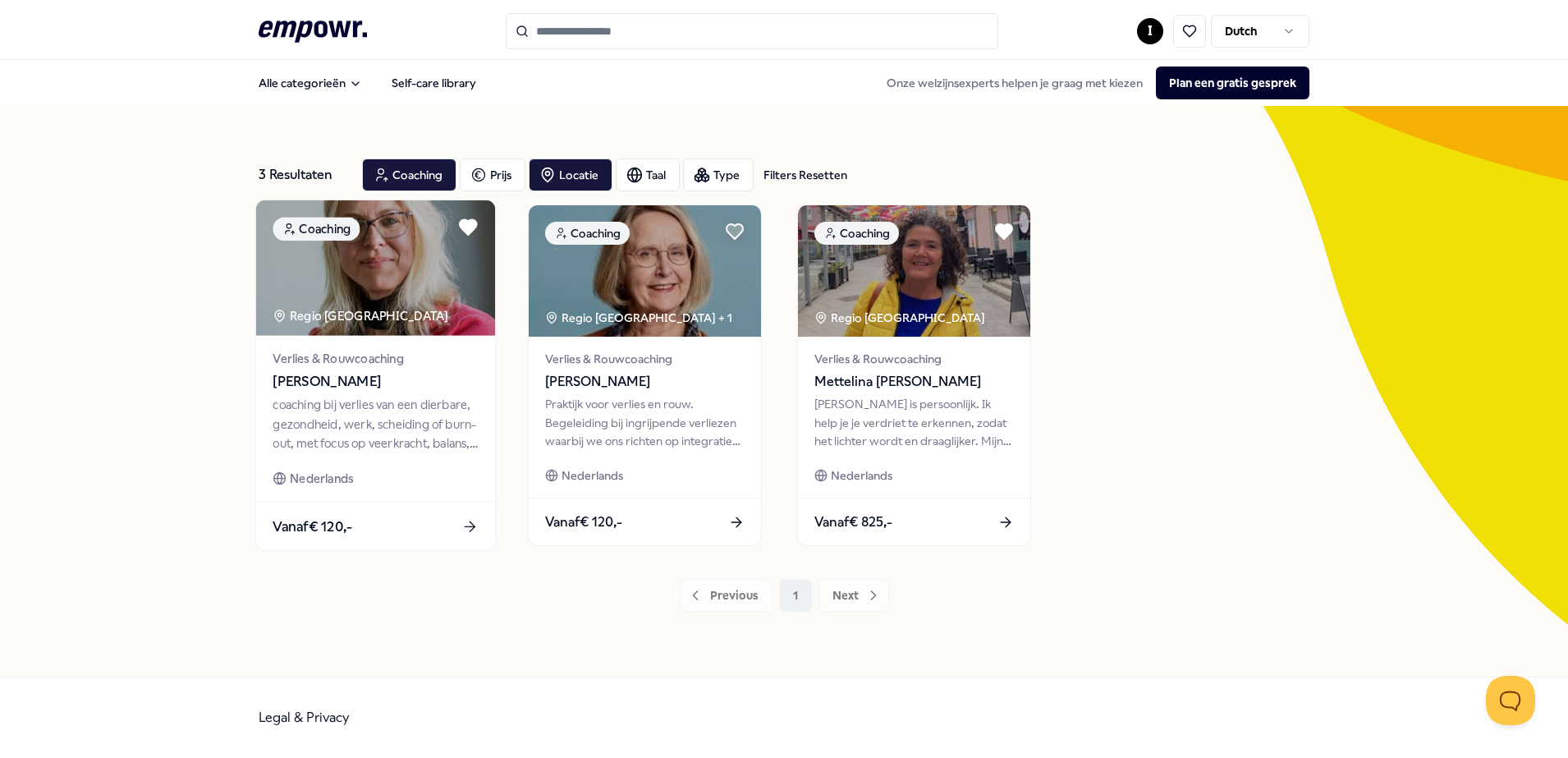
click at [388, 277] on img at bounding box center [375, 267] width 238 height 136
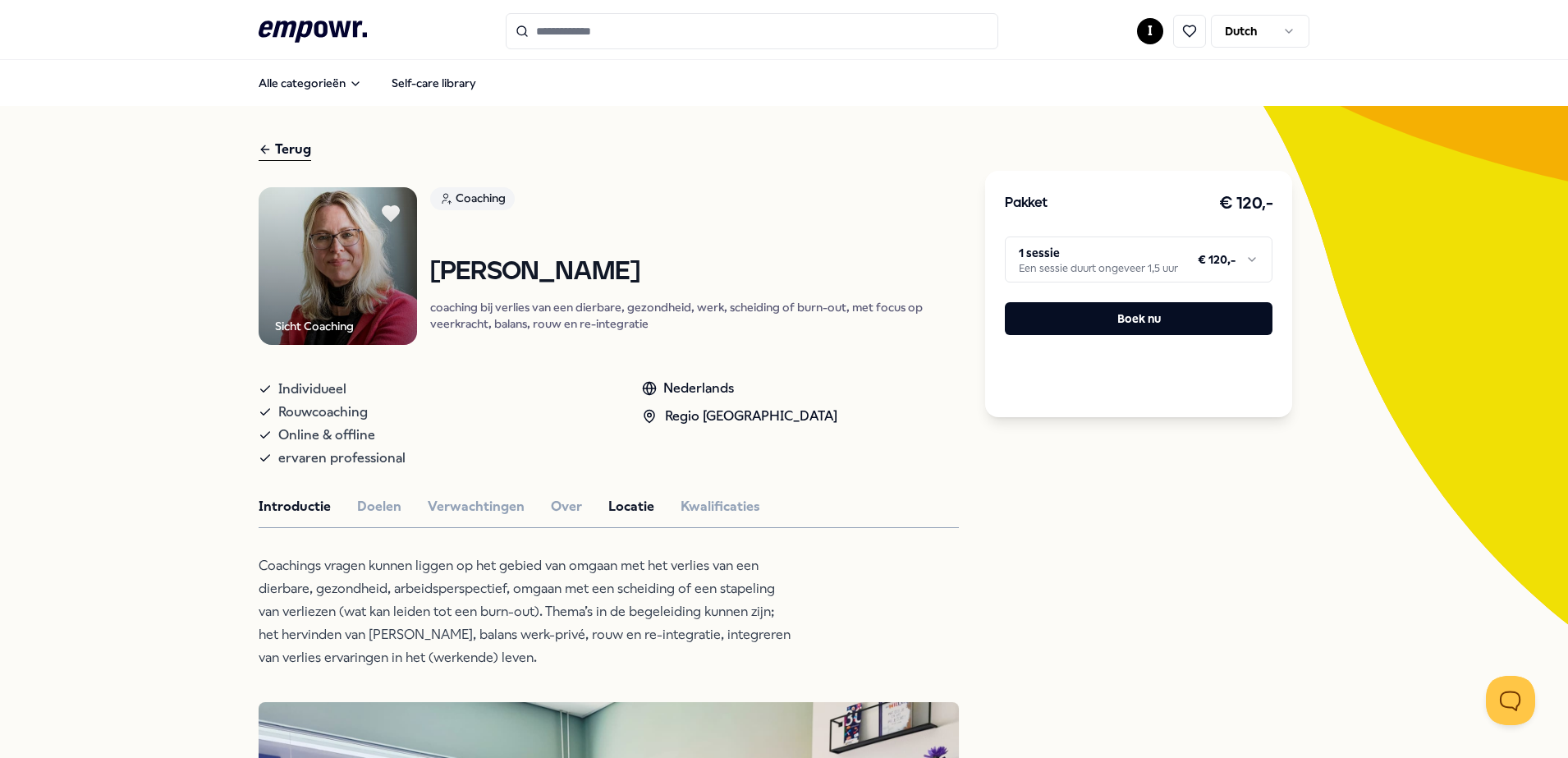
click at [627, 500] on button "Locatie" at bounding box center [632, 507] width 46 height 21
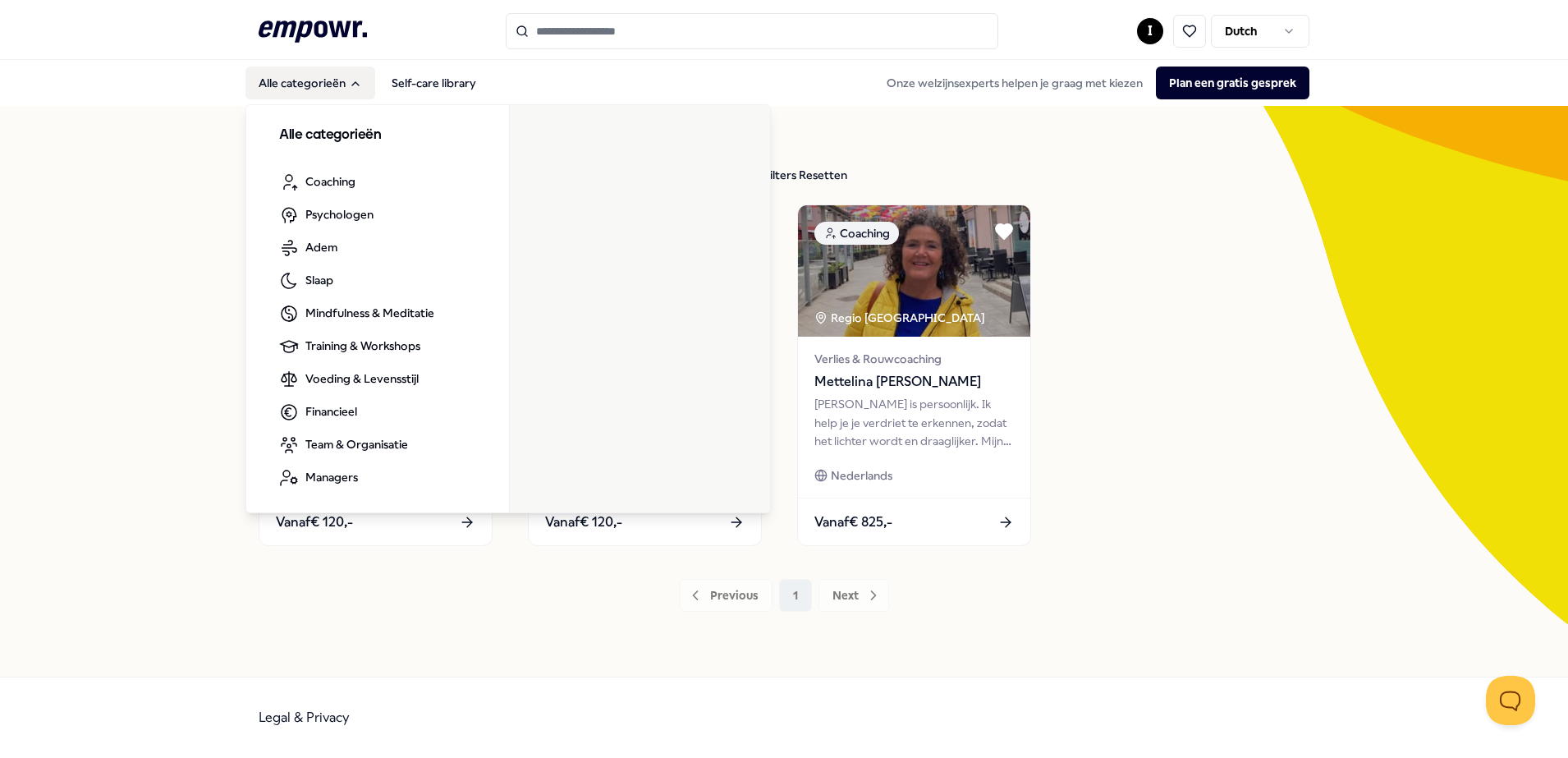
click at [289, 82] on button "Alle categorieën" at bounding box center [310, 83] width 130 height 33
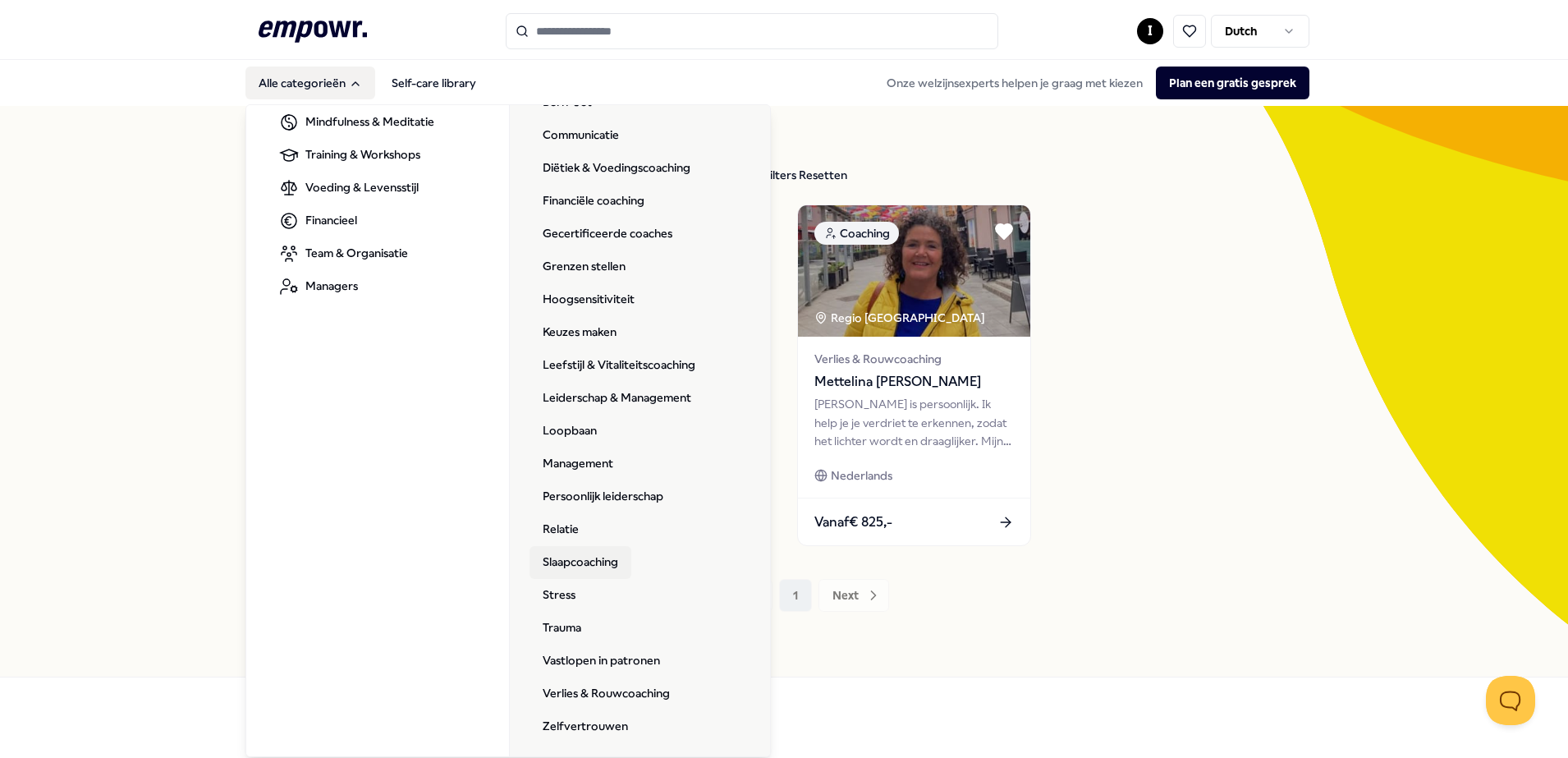
scroll to position [196, 0]
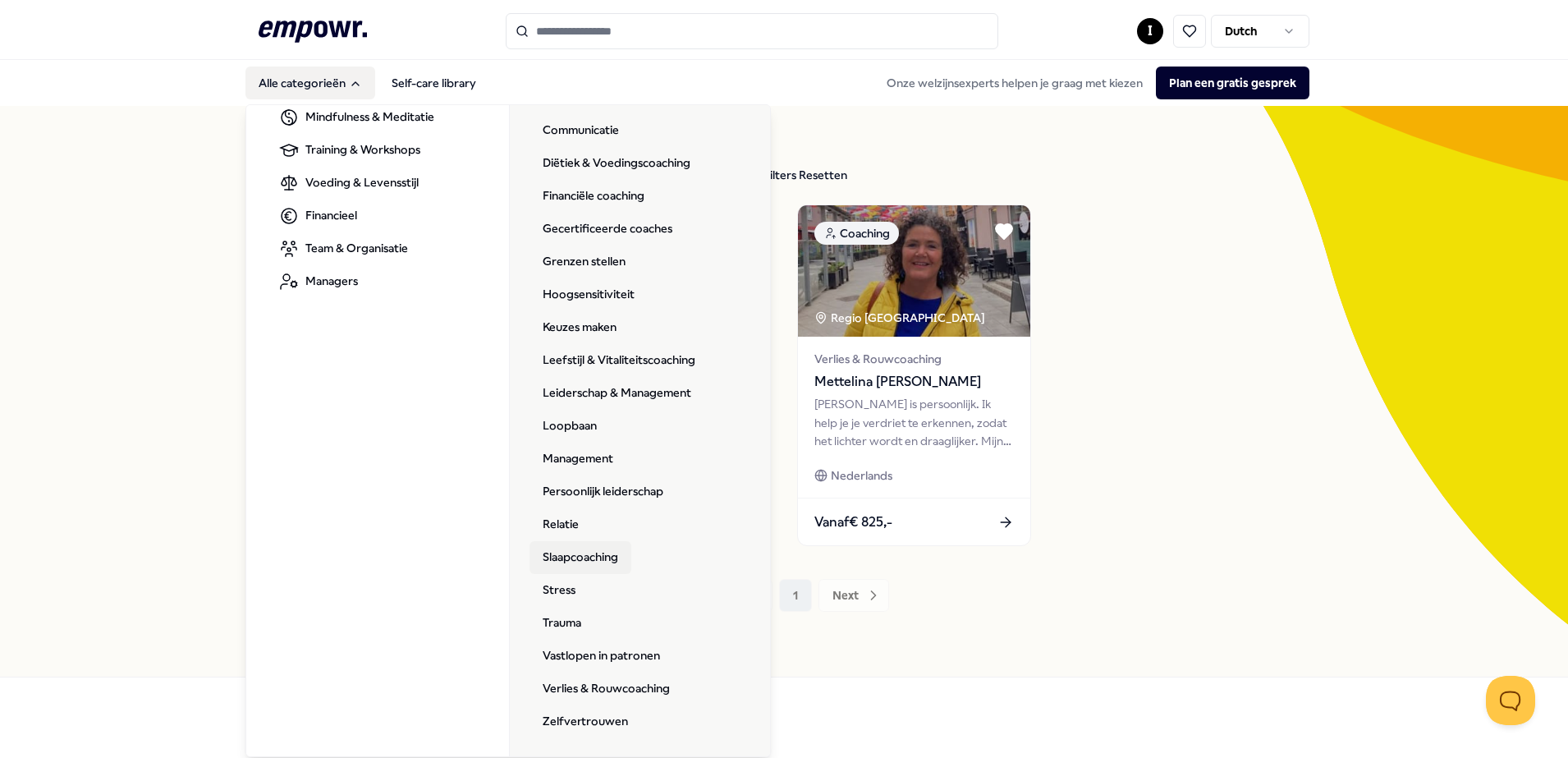
click at [587, 554] on link "Slaapcoaching" at bounding box center [581, 558] width 102 height 33
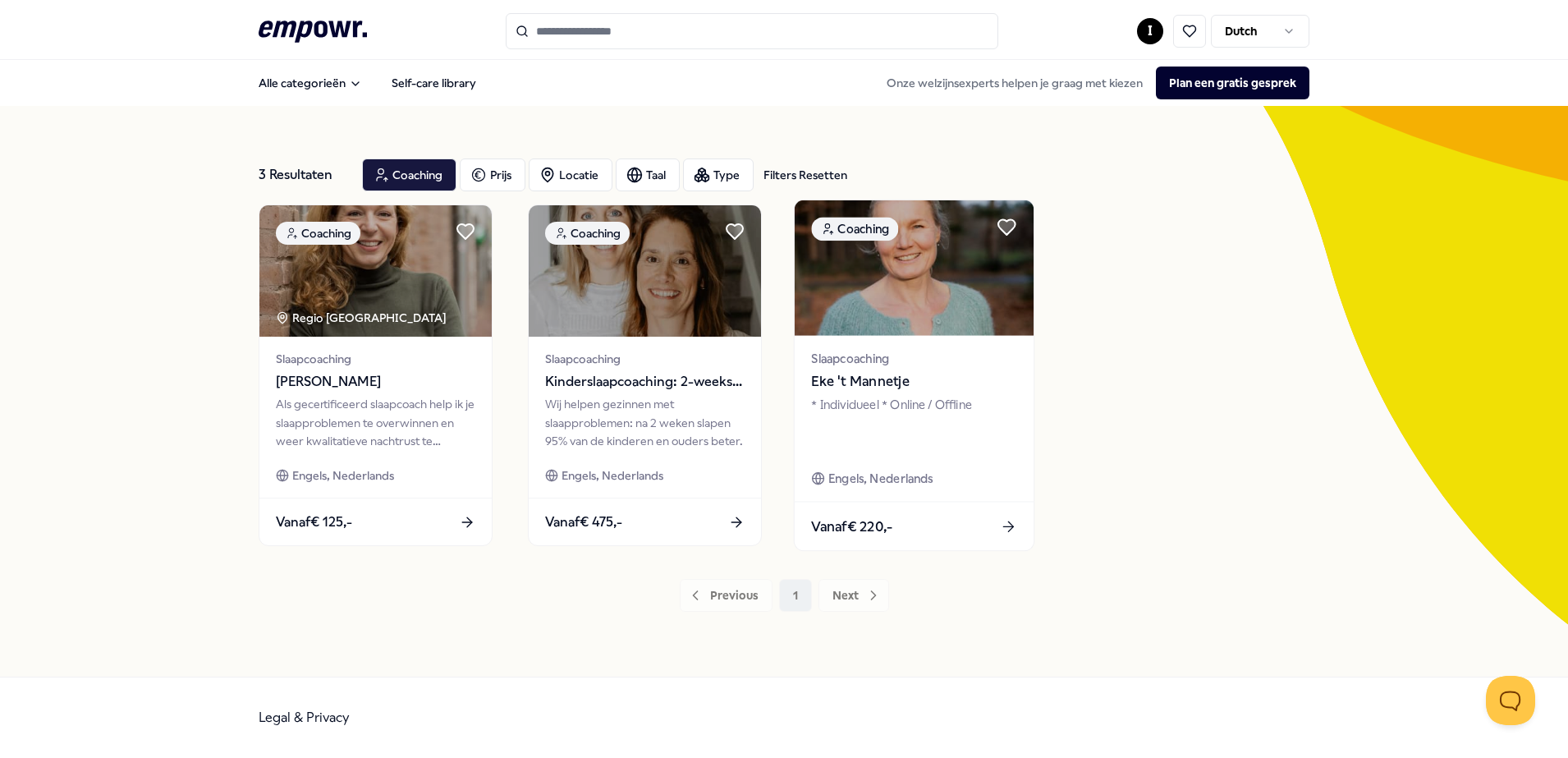
click at [905, 269] on img at bounding box center [914, 267] width 238 height 136
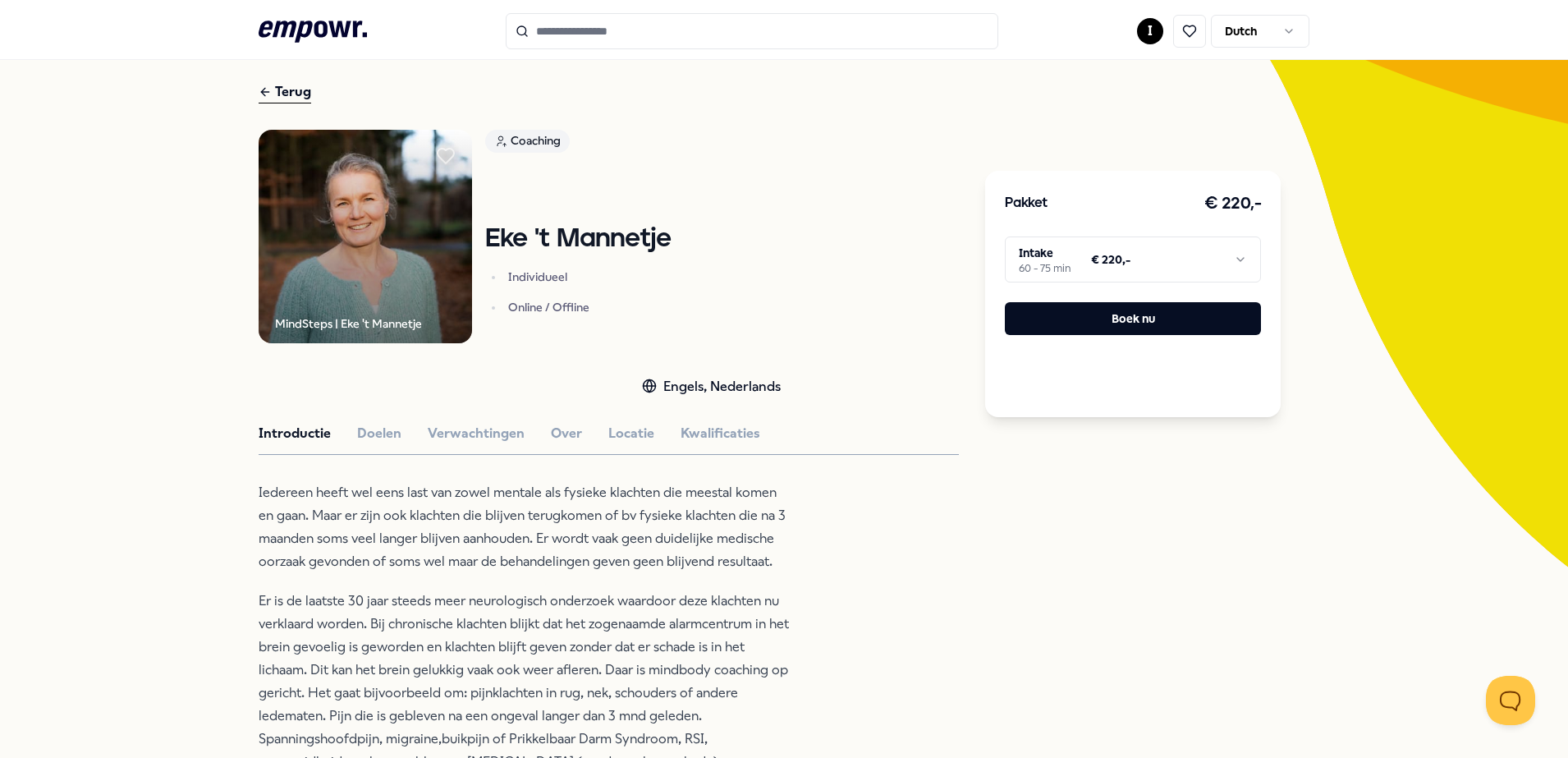
scroll to position [103, 0]
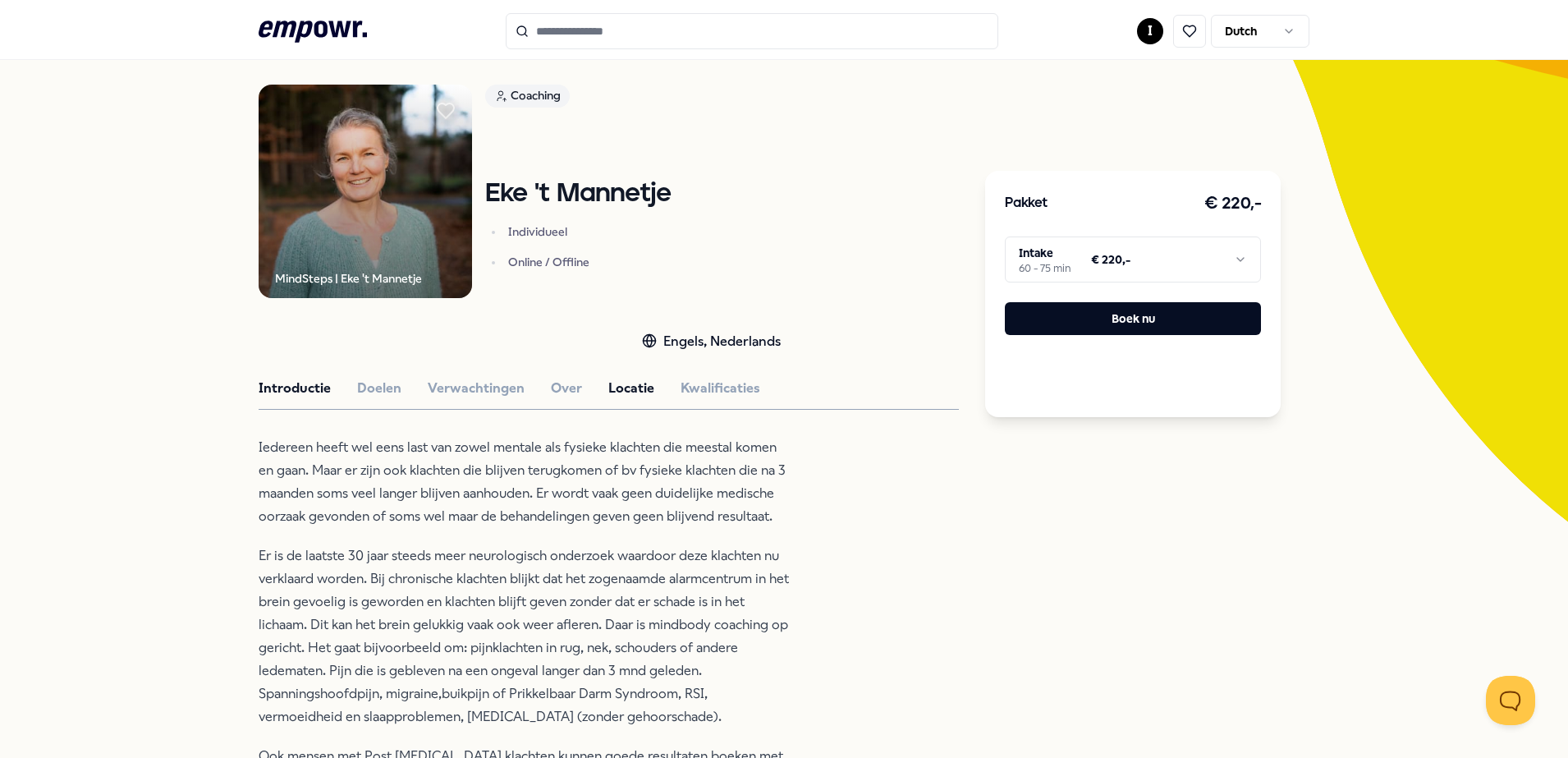
click at [611, 386] on button "Locatie" at bounding box center [632, 389] width 46 height 21
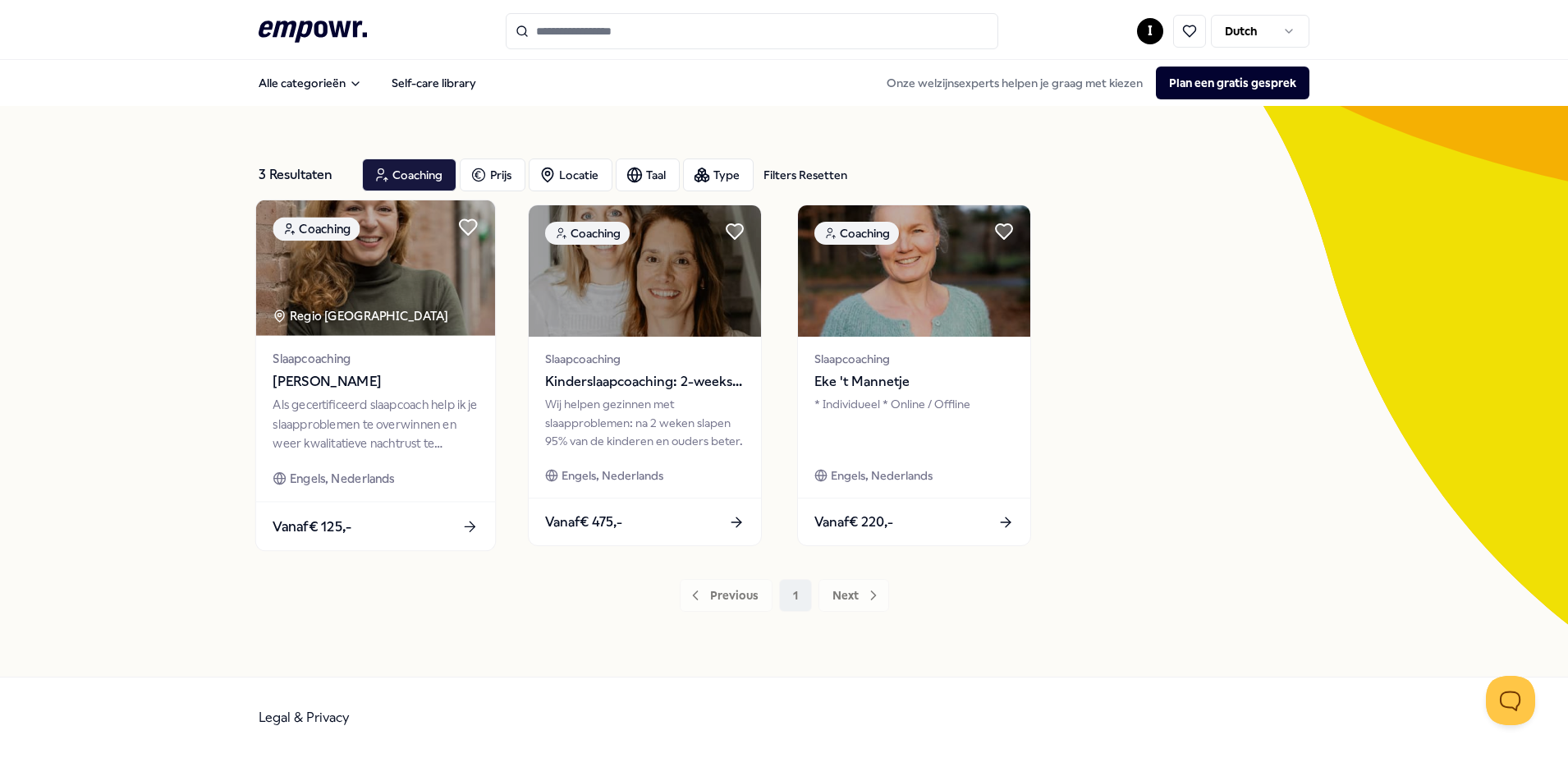
click at [430, 284] on img at bounding box center [375, 267] width 238 height 136
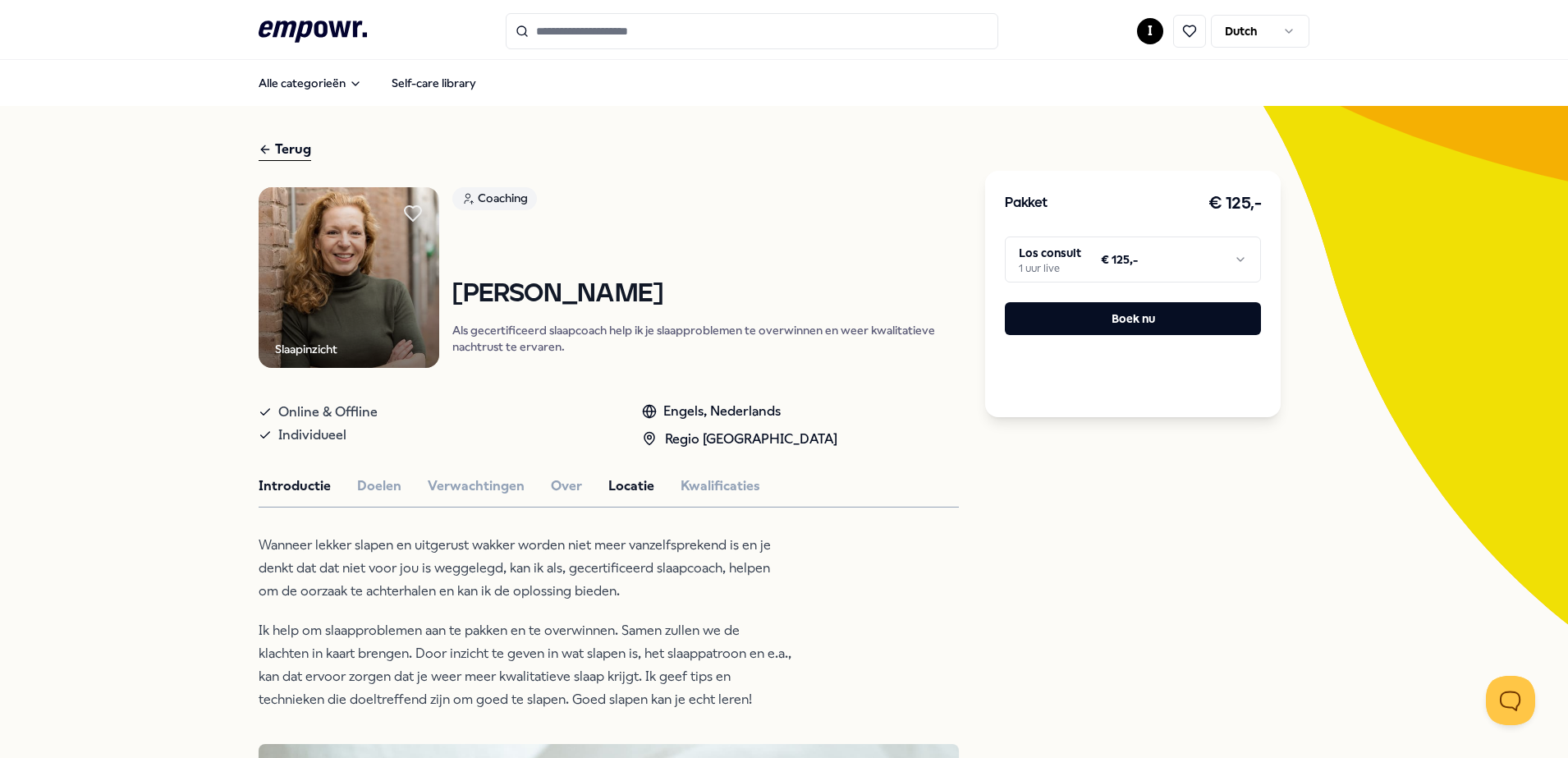
click at [609, 482] on button "Locatie" at bounding box center [632, 486] width 46 height 21
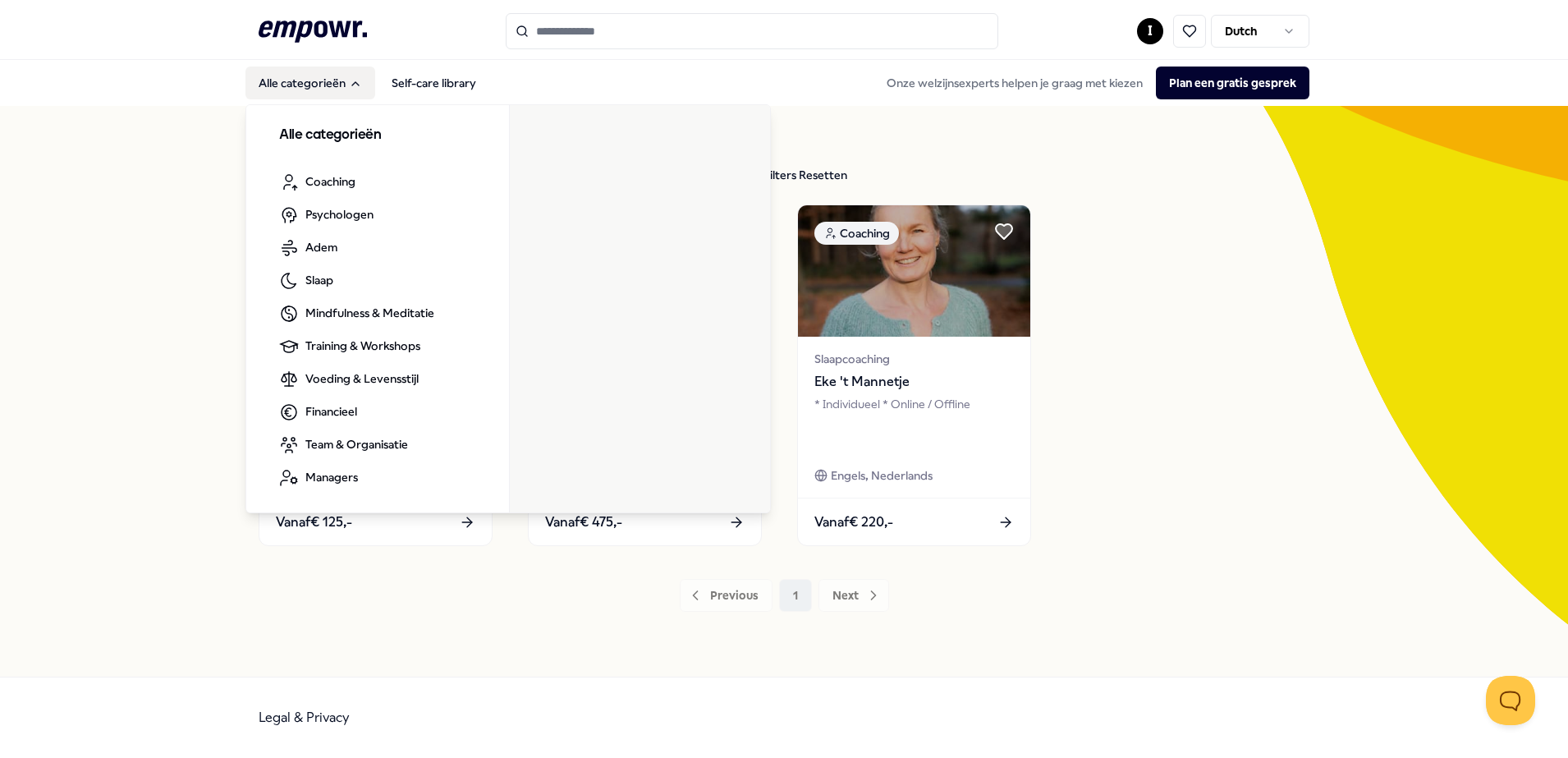
click at [308, 87] on button "Alle categorieën" at bounding box center [310, 83] width 130 height 33
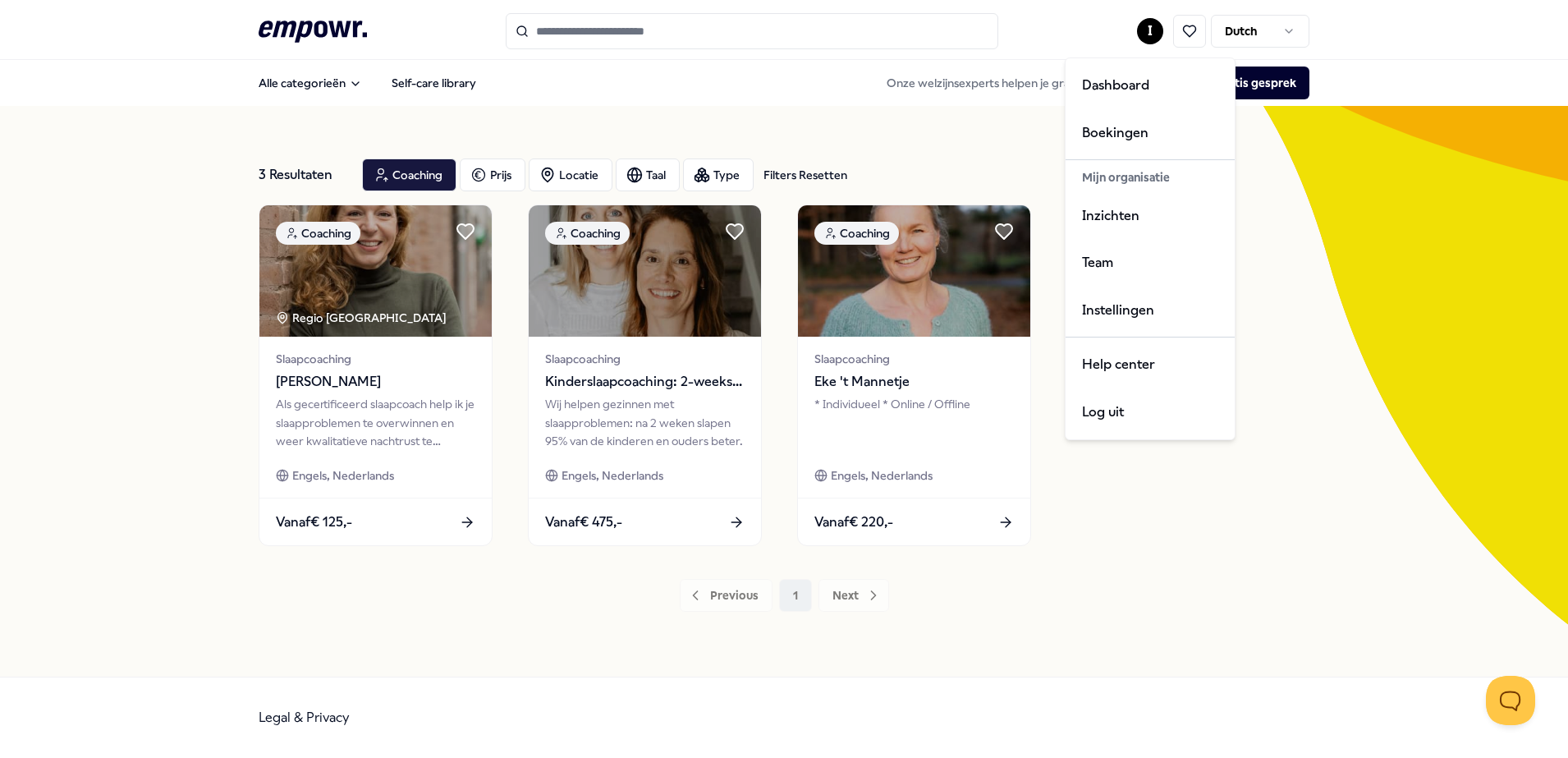
click at [1144, 27] on html ".empowr-logo_svg__cls-1{fill:#03032f} I Dutch Alle categorieën Self-care librar…" at bounding box center [784, 379] width 1568 height 758
click at [1102, 218] on div "Inzichten" at bounding box center [1150, 216] width 162 height 48
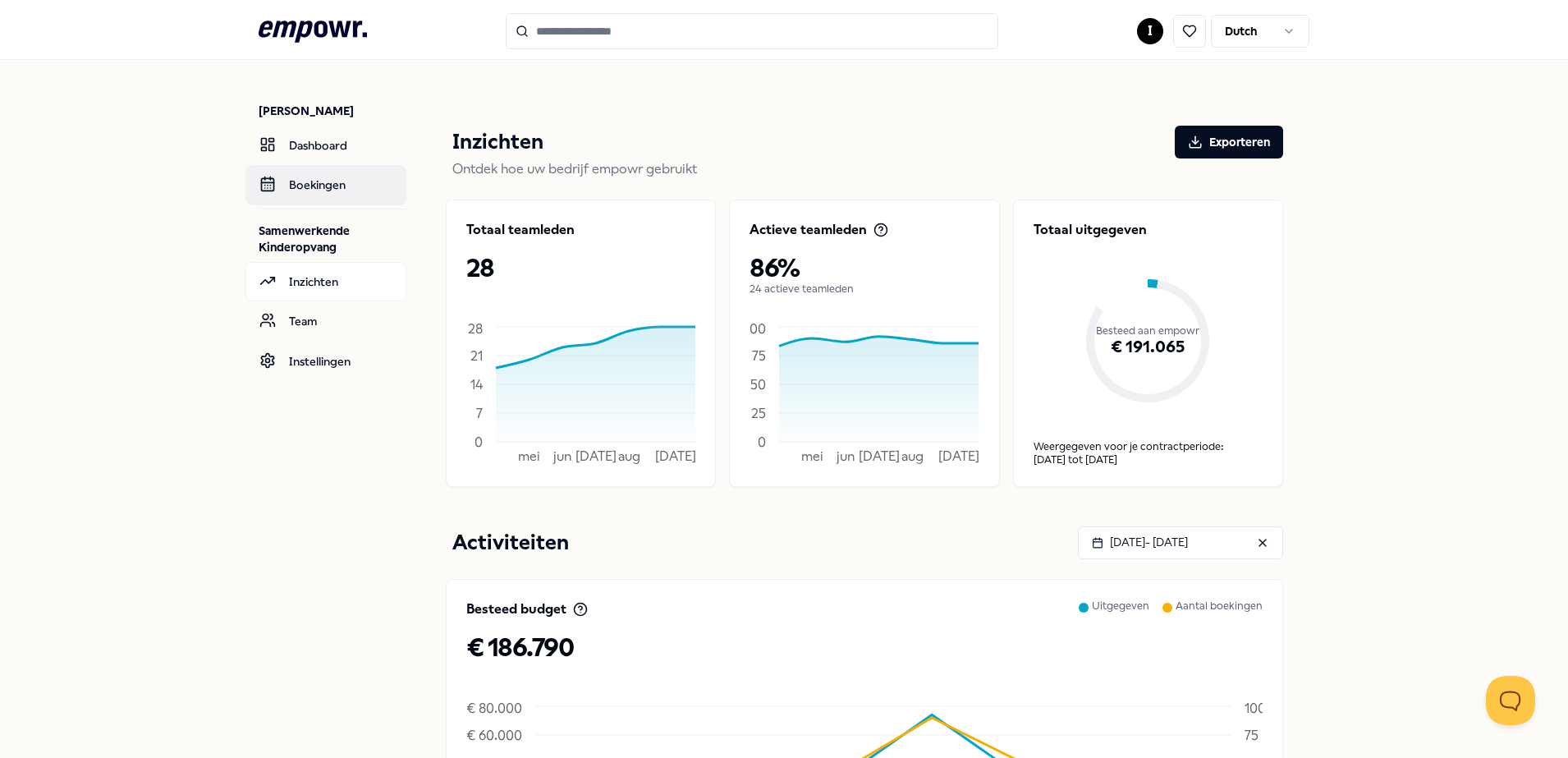
click at [280, 179] on link "Boekingen" at bounding box center [325, 185] width 161 height 39
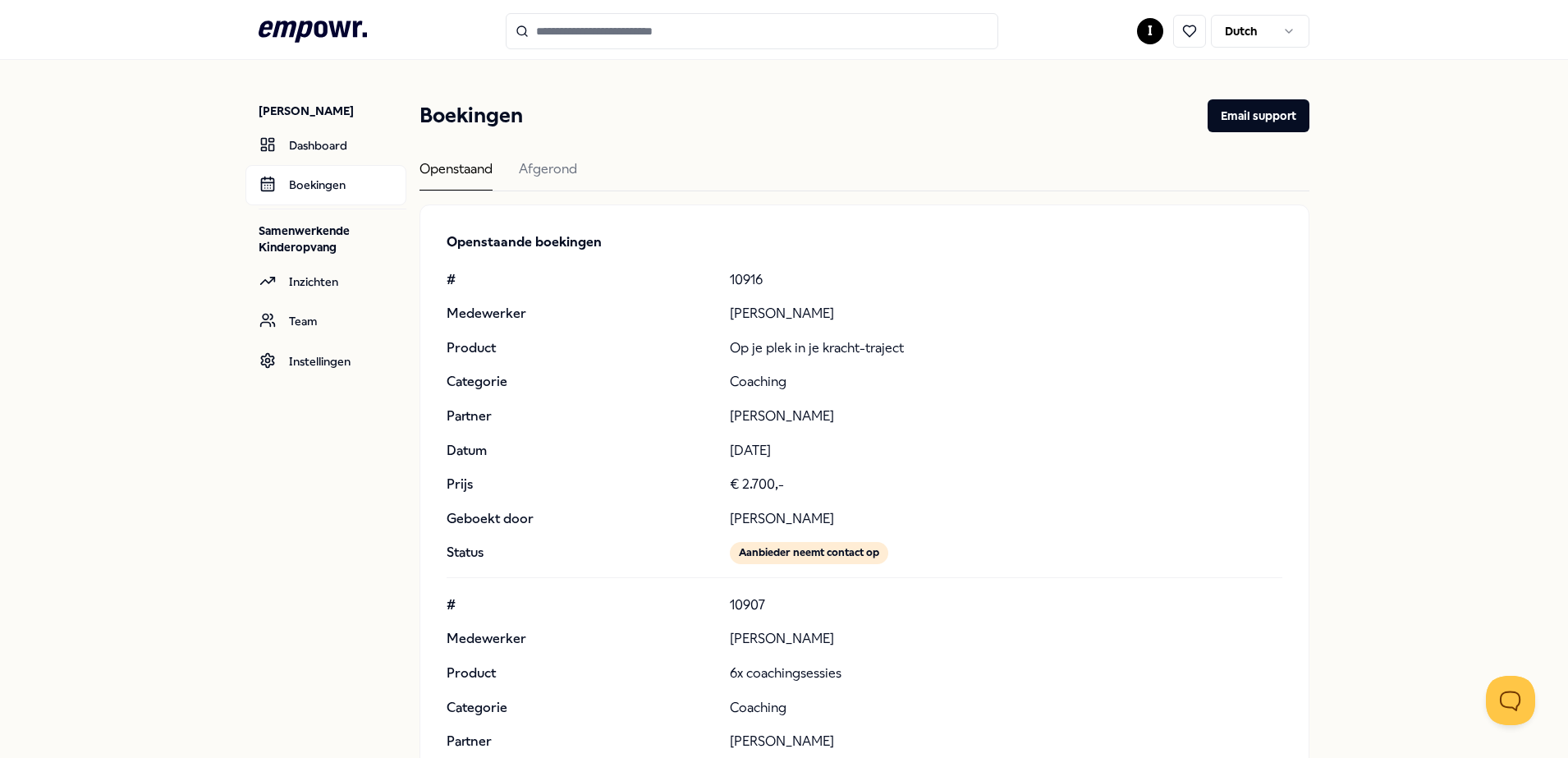
click at [589, 31] on input "Search for products, categories or subcategories" at bounding box center [752, 32] width 492 height 37
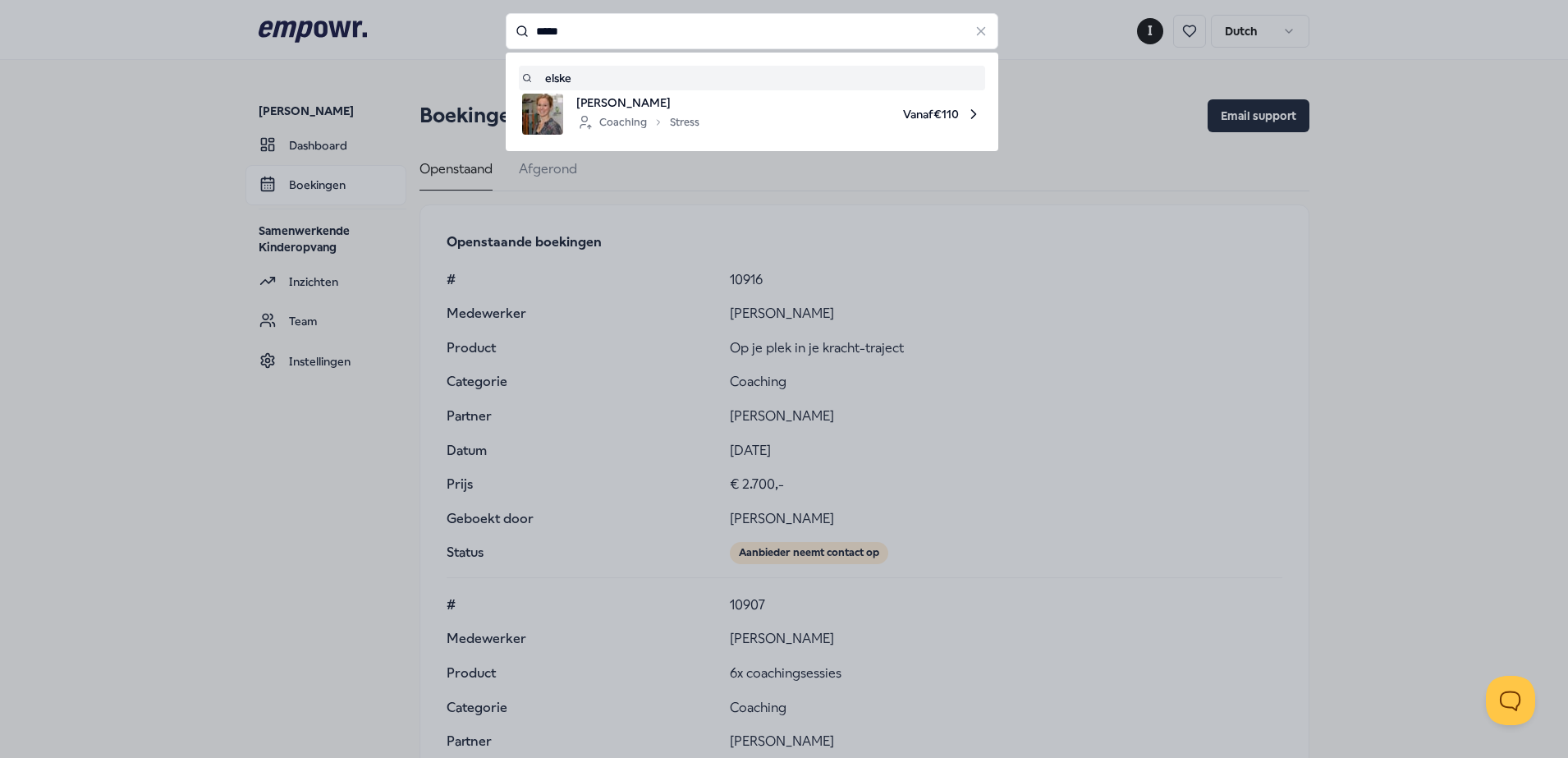
type input "*****"
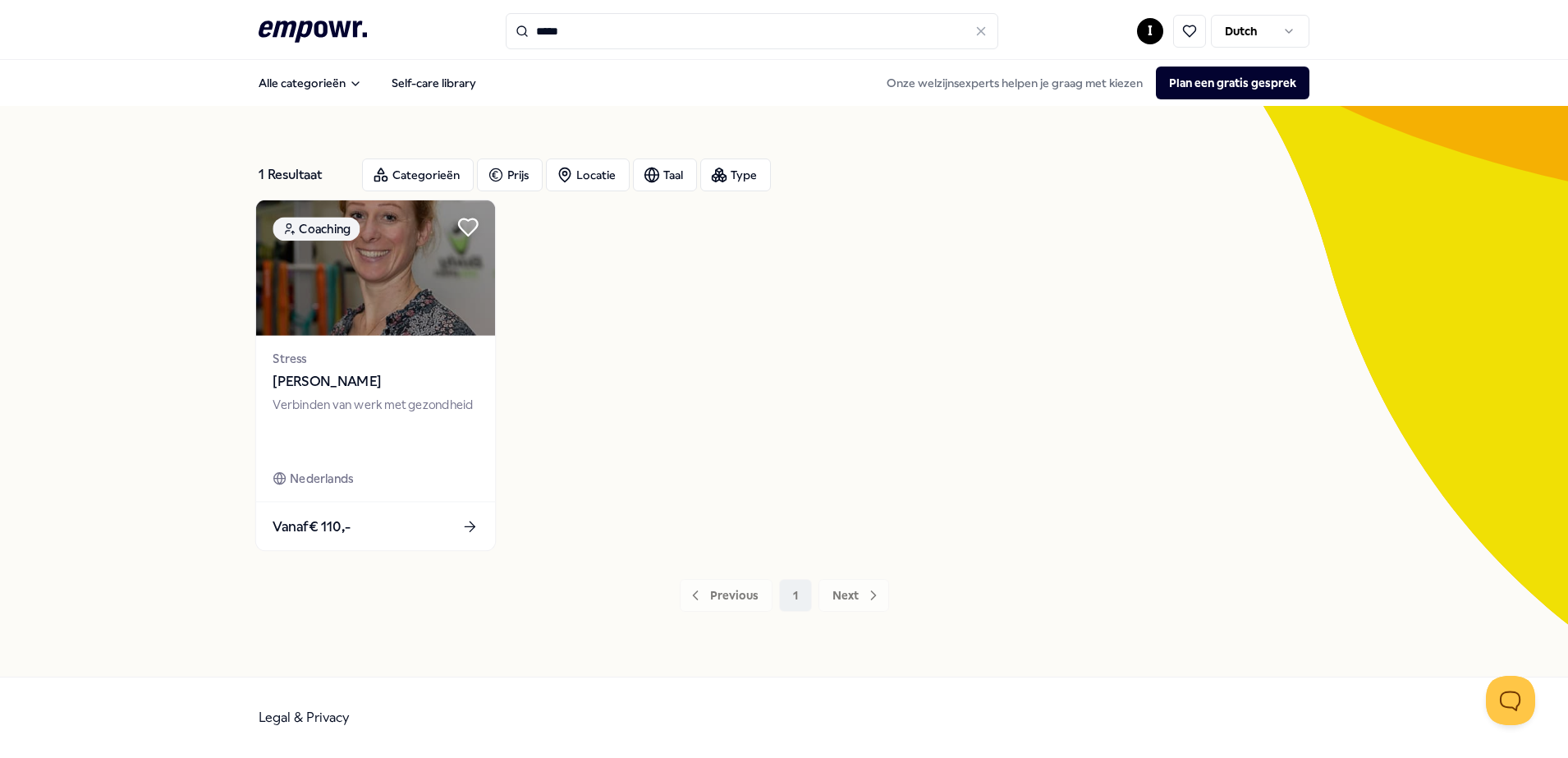
click at [466, 224] on icon at bounding box center [468, 227] width 19 height 16
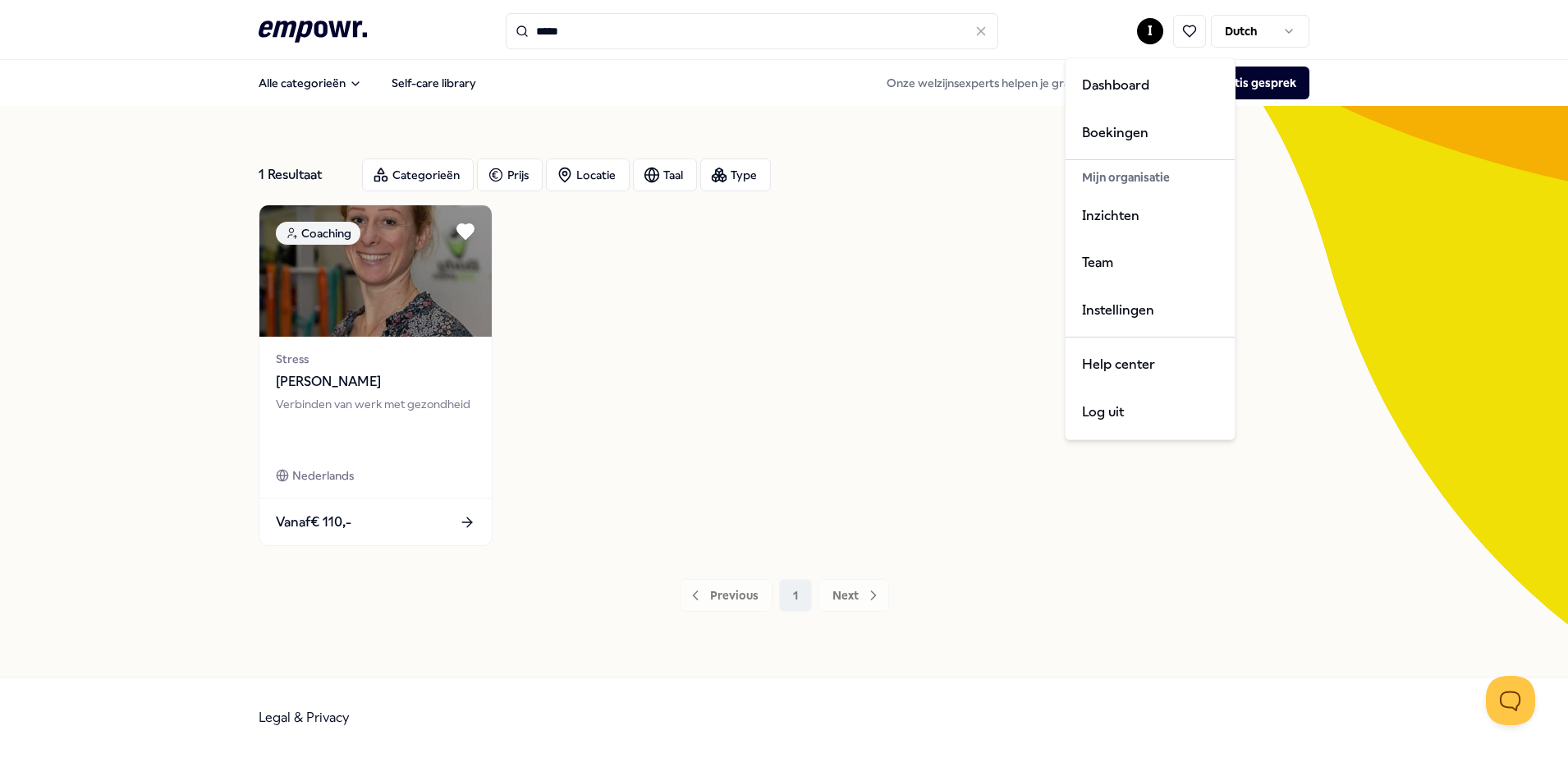
click at [1149, 33] on html ".empowr-logo_svg__cls-1{fill:#03032f} ***** I Dutch Alle categorieën Self-care …" at bounding box center [784, 379] width 1568 height 758
click at [1105, 130] on div "Boekingen" at bounding box center [1150, 134] width 162 height 48
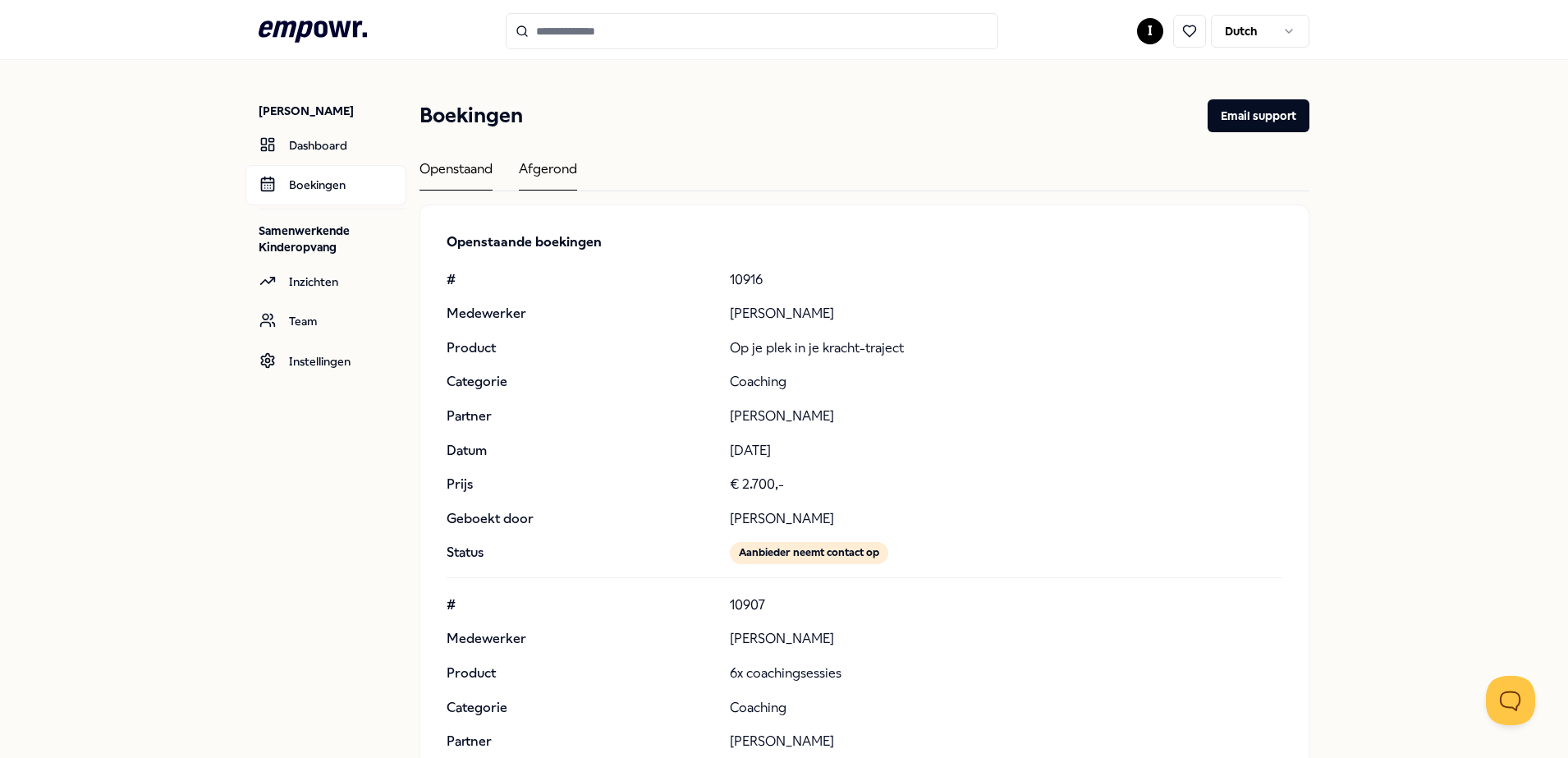
click at [560, 169] on div "Afgerond" at bounding box center [548, 174] width 59 height 32
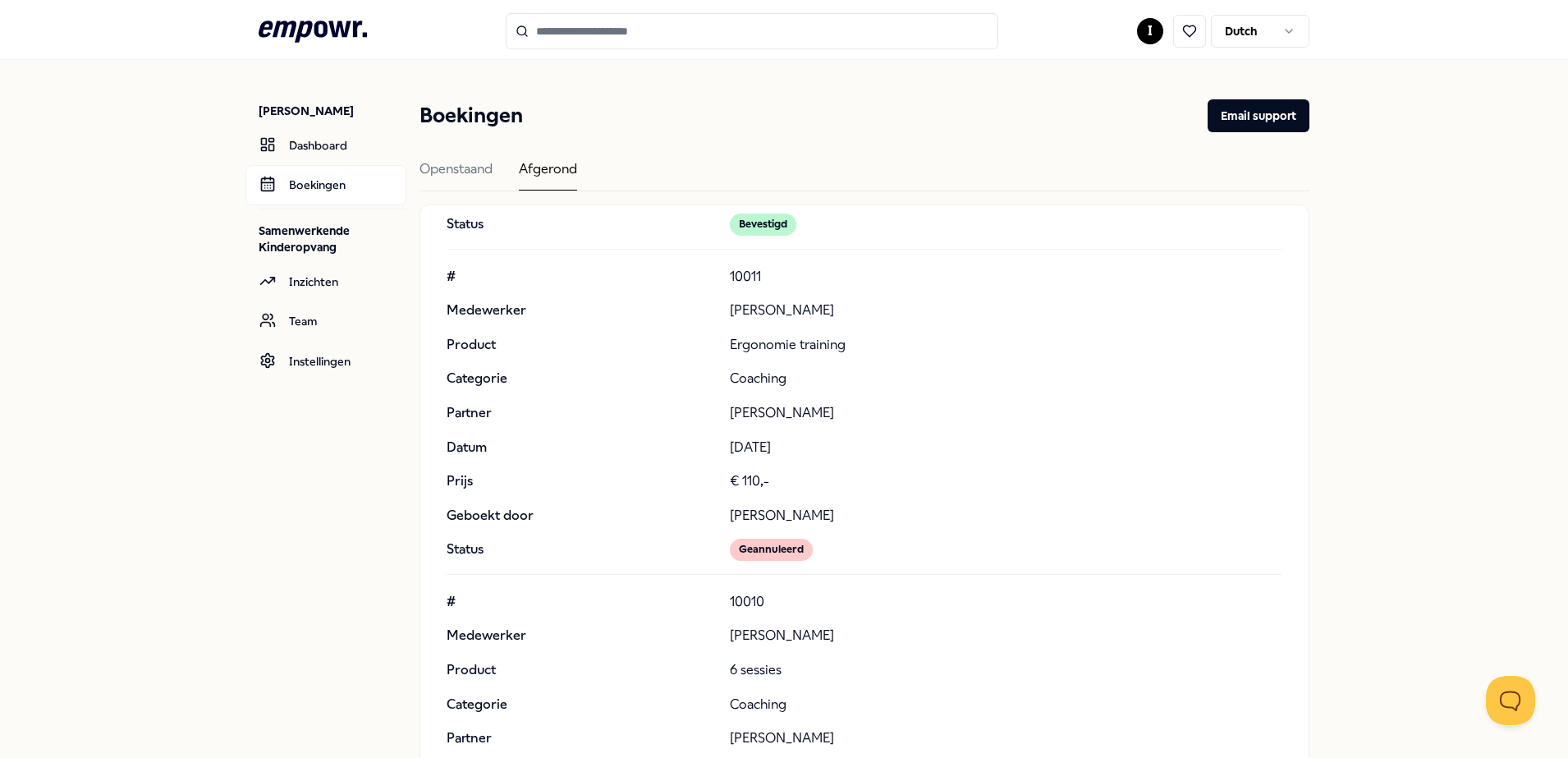
scroll to position [41978, 0]
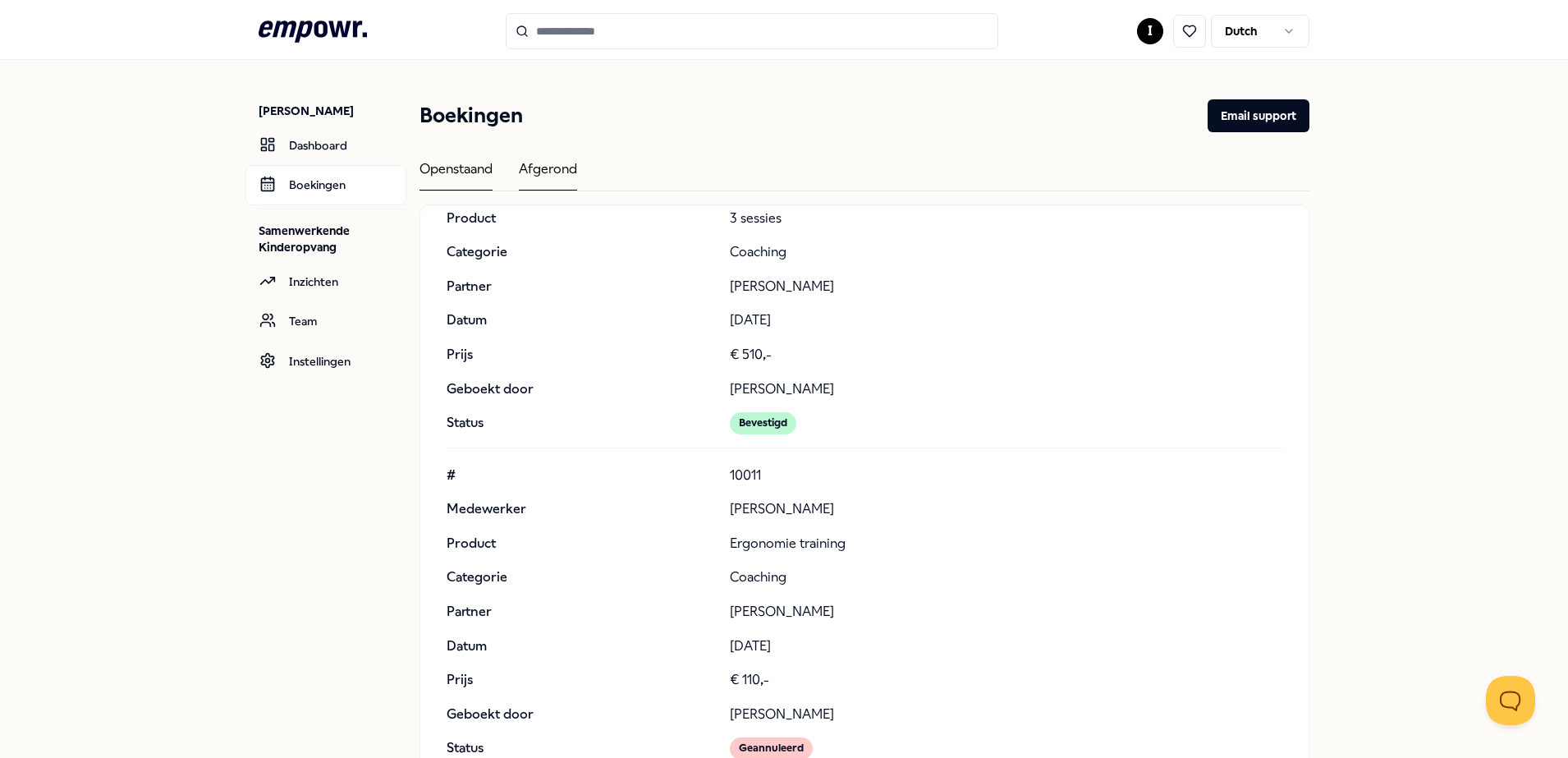
click at [463, 165] on div "Openstaand" at bounding box center [456, 174] width 73 height 32
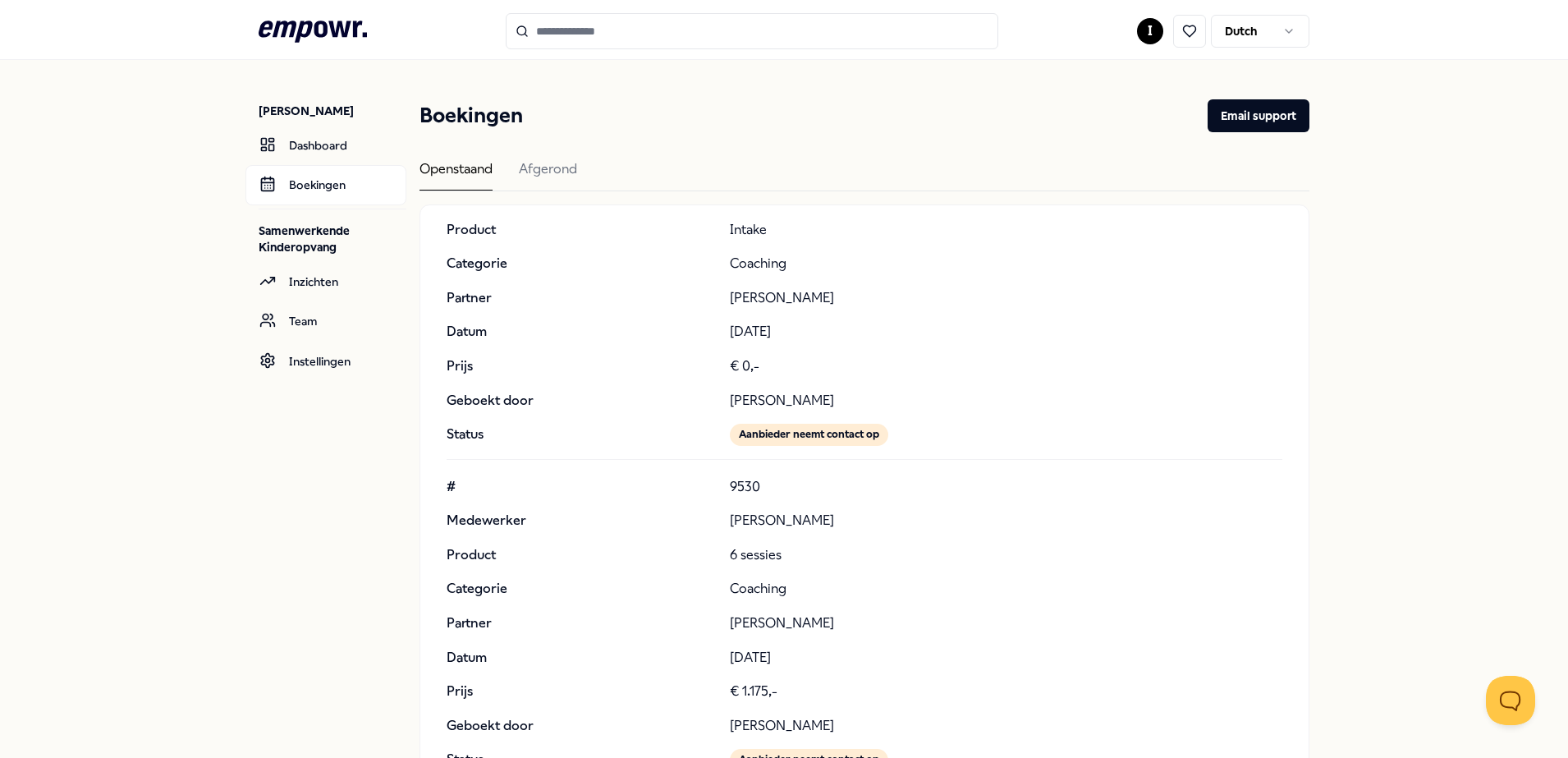
scroll to position [7279, 0]
click at [456, 164] on div "Openstaand" at bounding box center [456, 174] width 73 height 32
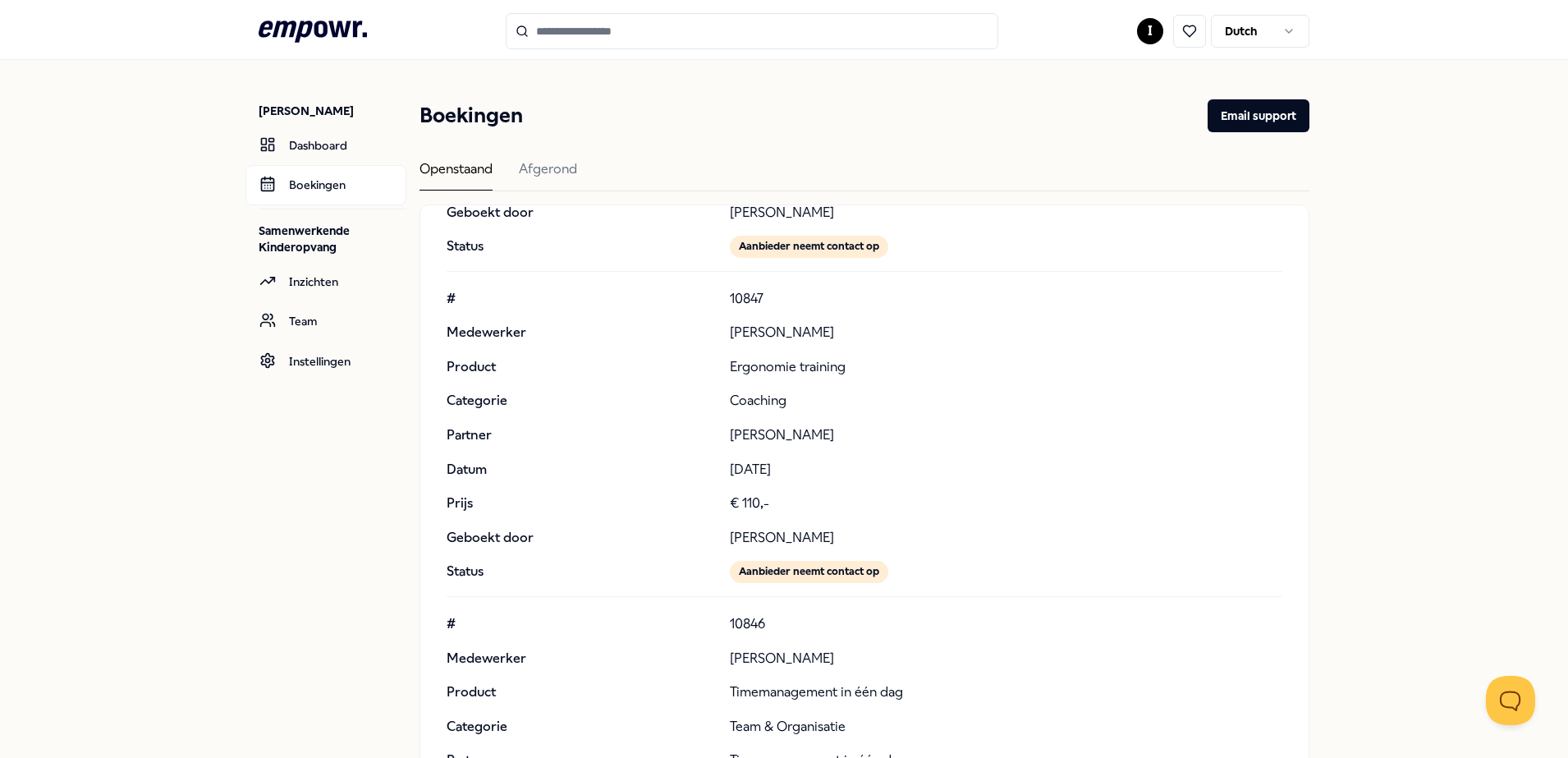
scroll to position [1638, 0]
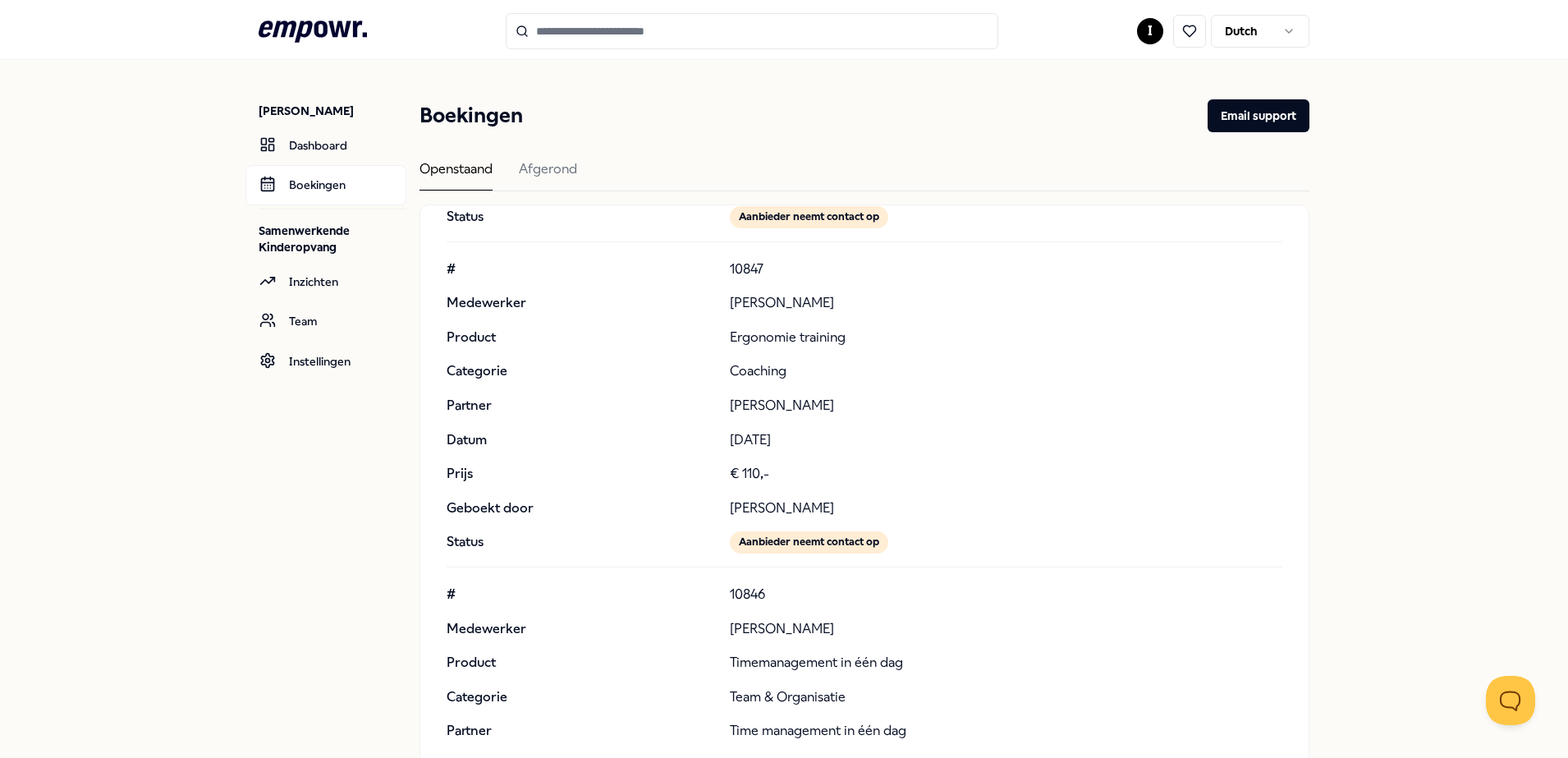
click at [897, 288] on div "# 10847 Medewerker [PERSON_NAME] Product Ergonomie training Categorie Coaching …" at bounding box center [864, 406] width 835 height 295
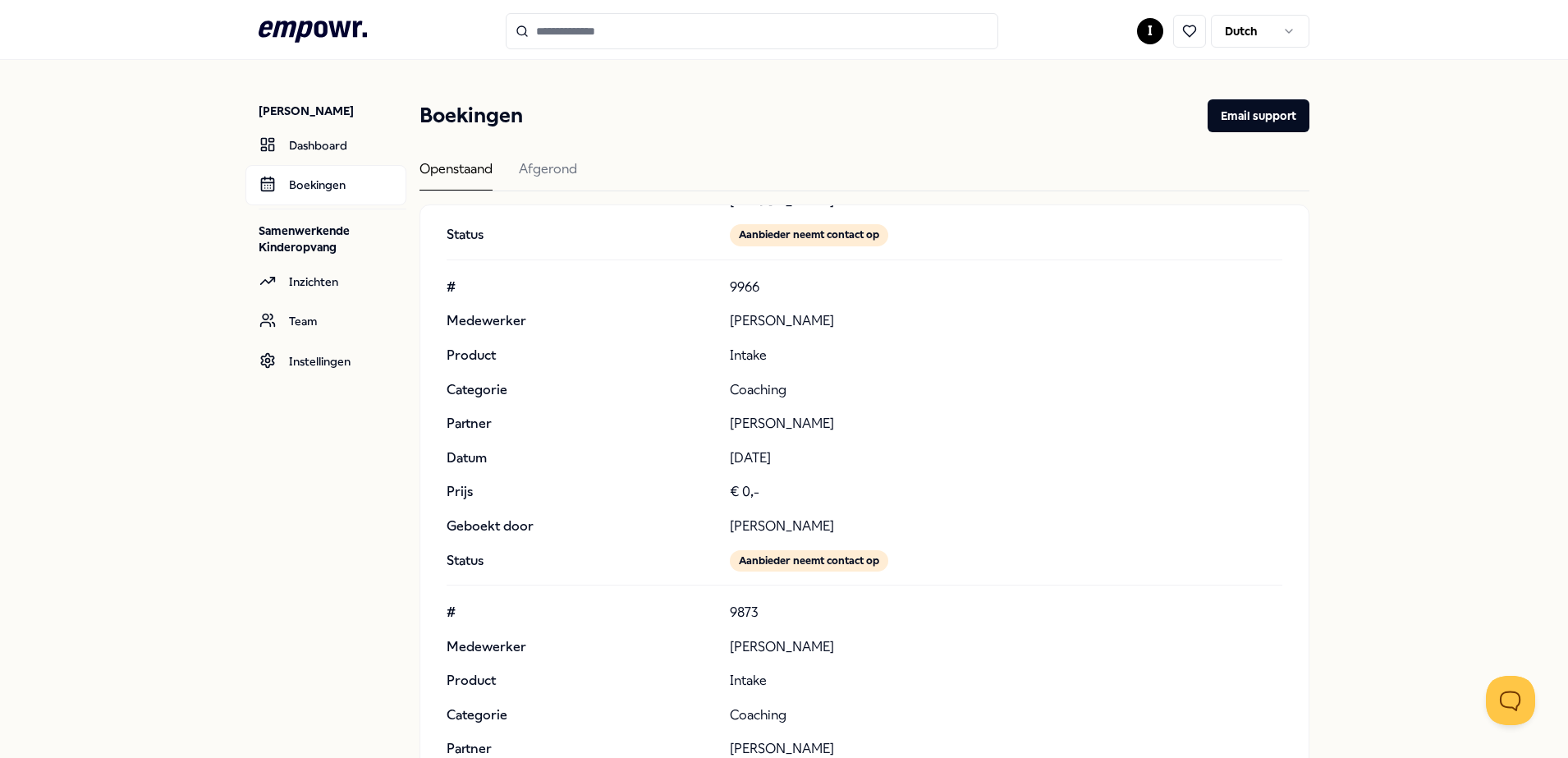
scroll to position [5869, 0]
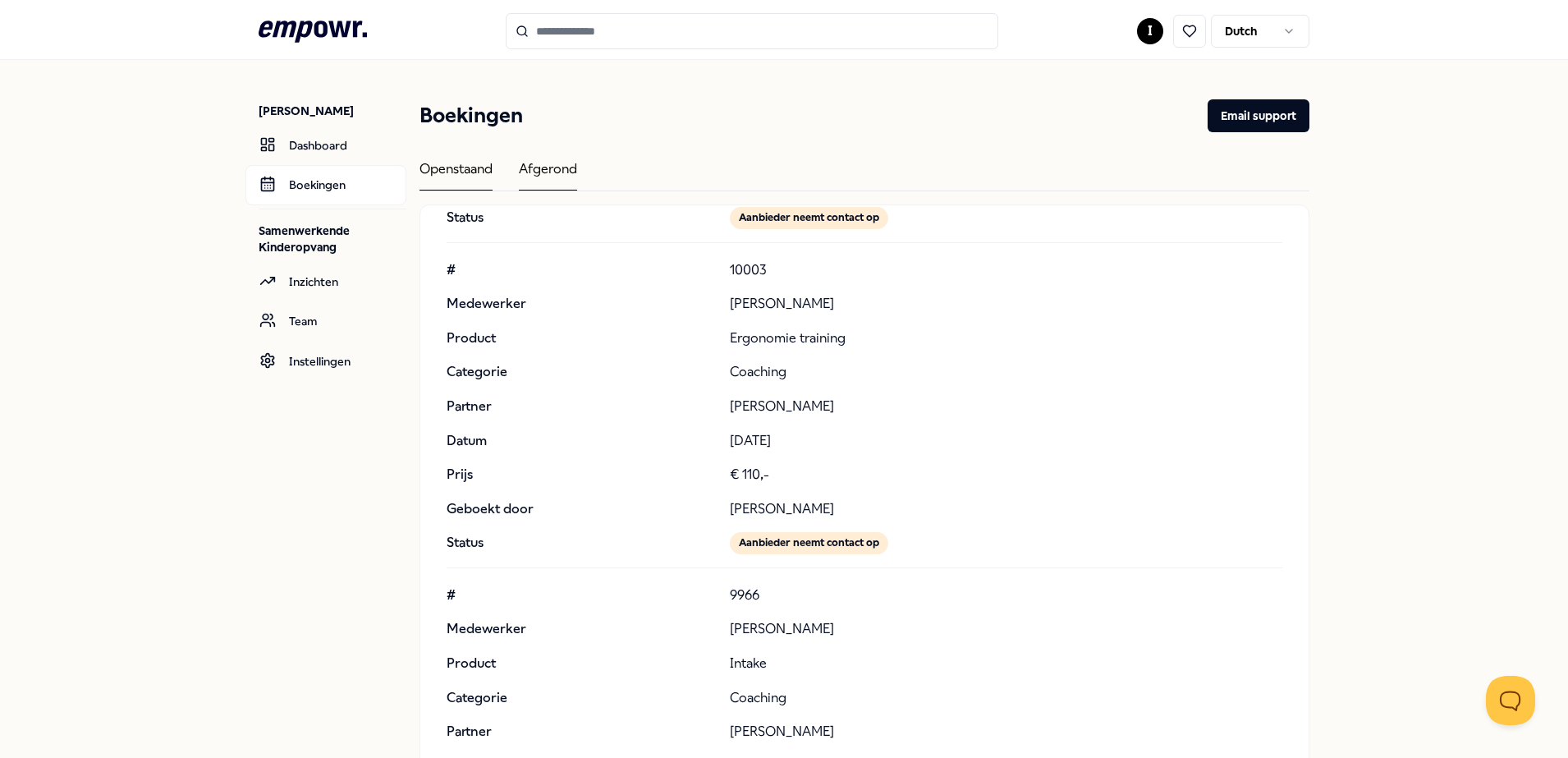
click at [548, 171] on div "Afgerond" at bounding box center [548, 174] width 59 height 32
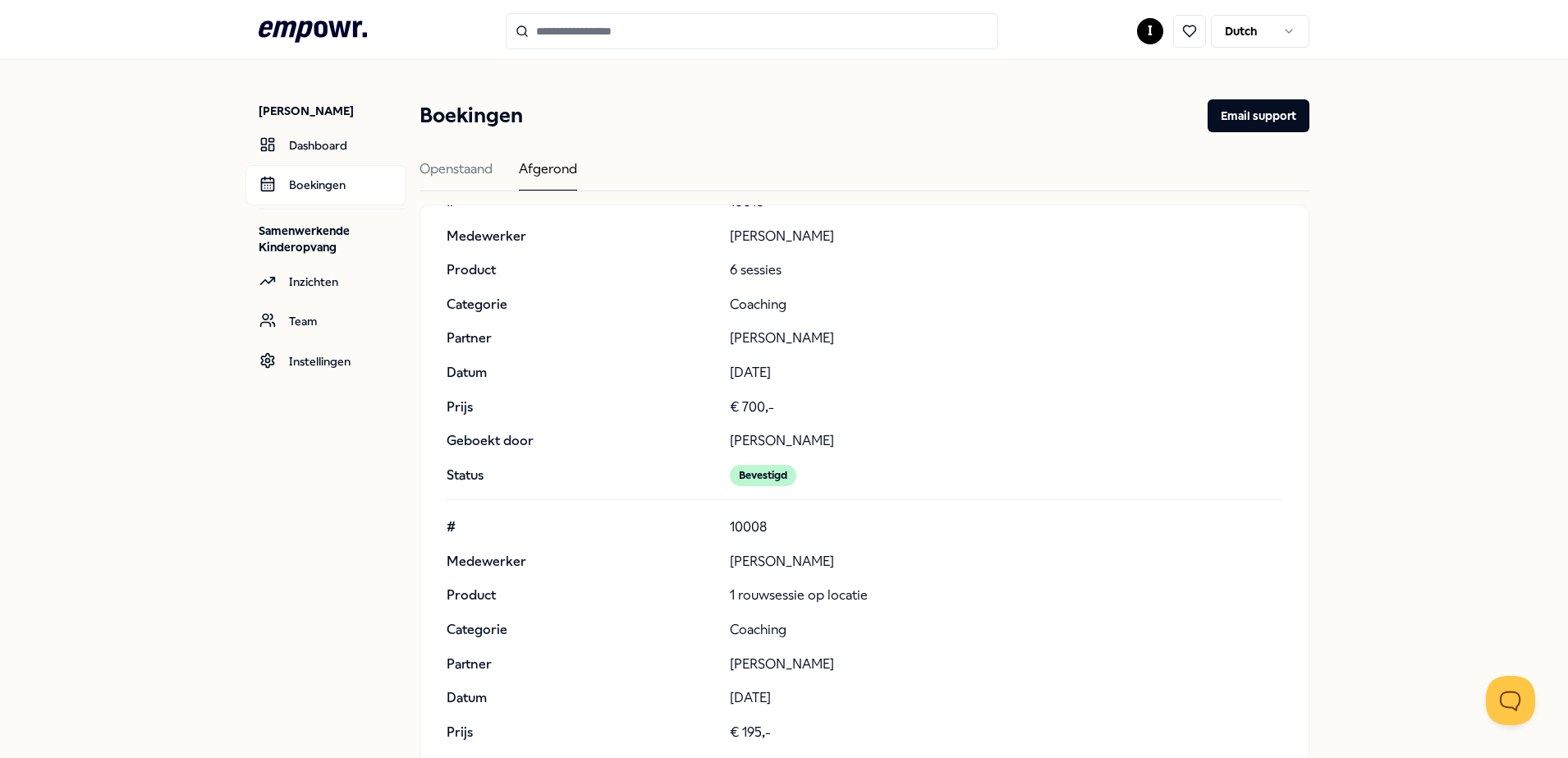
scroll to position [42713, 0]
